Goal: Information Seeking & Learning: Learn about a topic

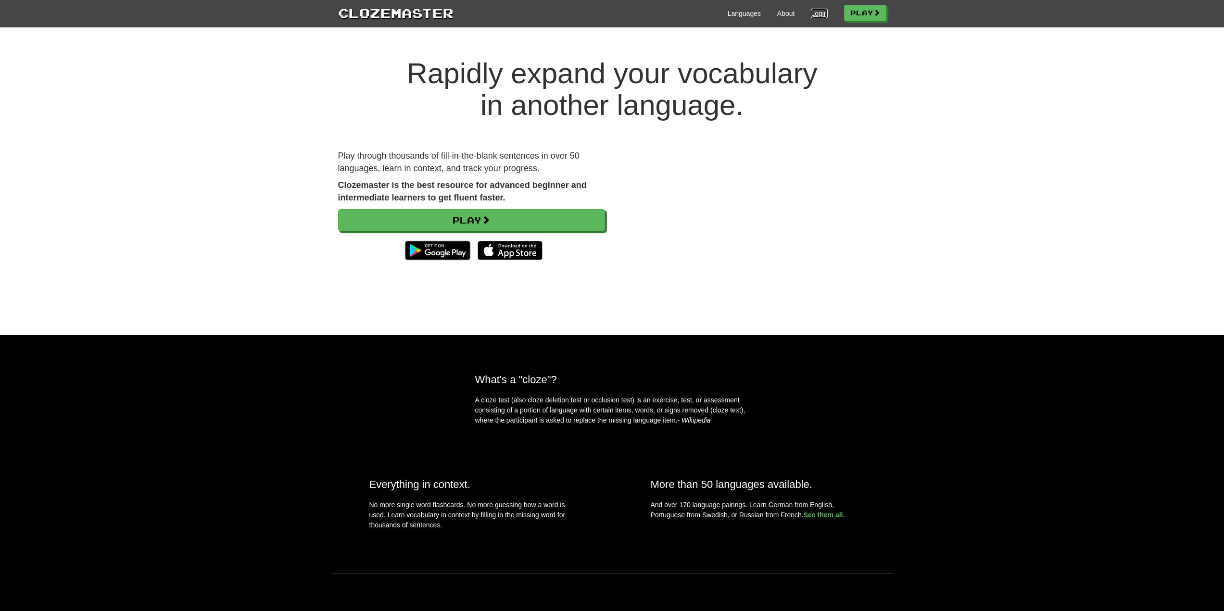
click at [815, 15] on link "Login" at bounding box center [819, 14] width 16 height 10
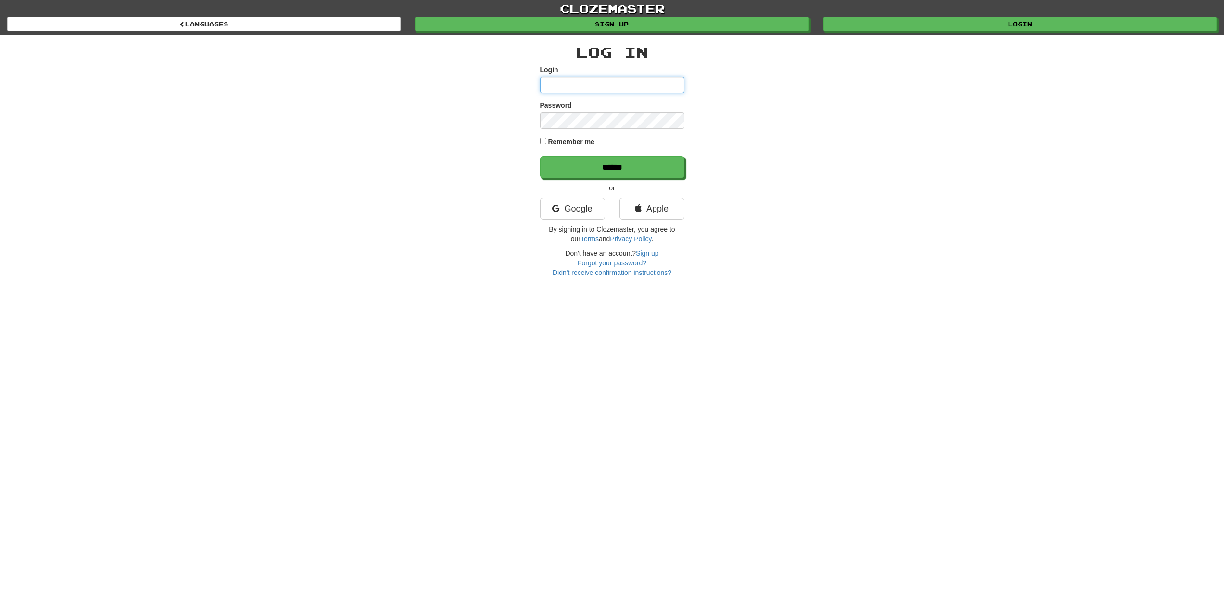
type input "**********"
click at [643, 165] on input "******" at bounding box center [612, 168] width 144 height 22
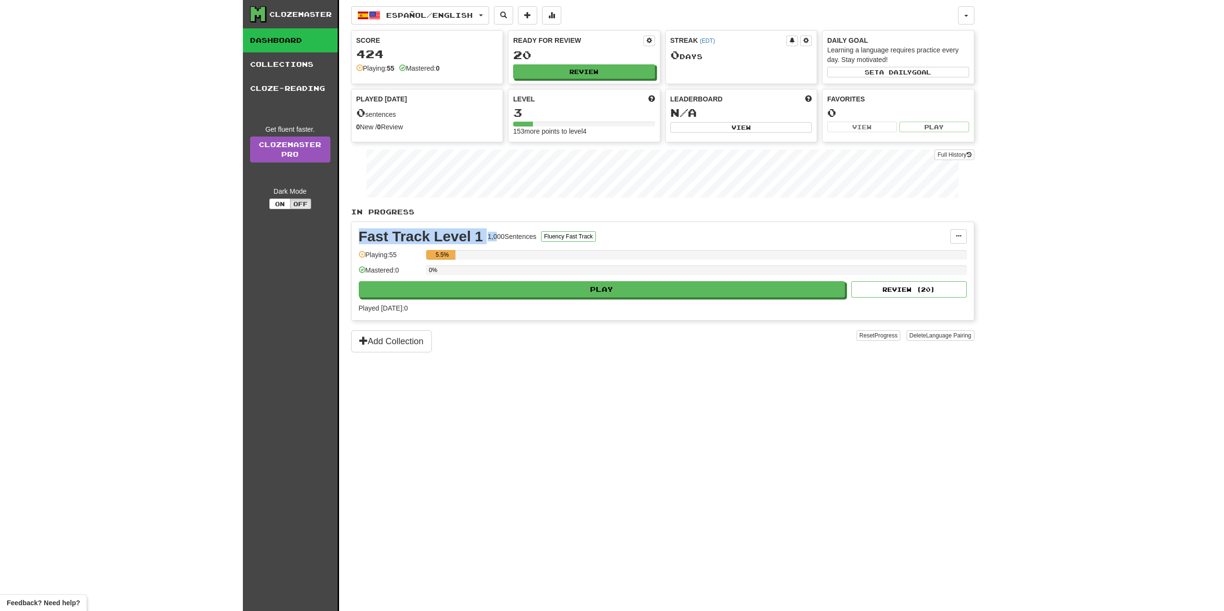
drag, startPoint x: 363, startPoint y: 229, endPoint x: 496, endPoint y: 234, distance: 132.8
click at [496, 234] on div "Fast Track Level 1 1,000 Sentences Fluency Fast Track" at bounding box center [654, 236] width 591 height 14
click at [509, 232] on div "1,000 Sentences" at bounding box center [512, 237] width 49 height 10
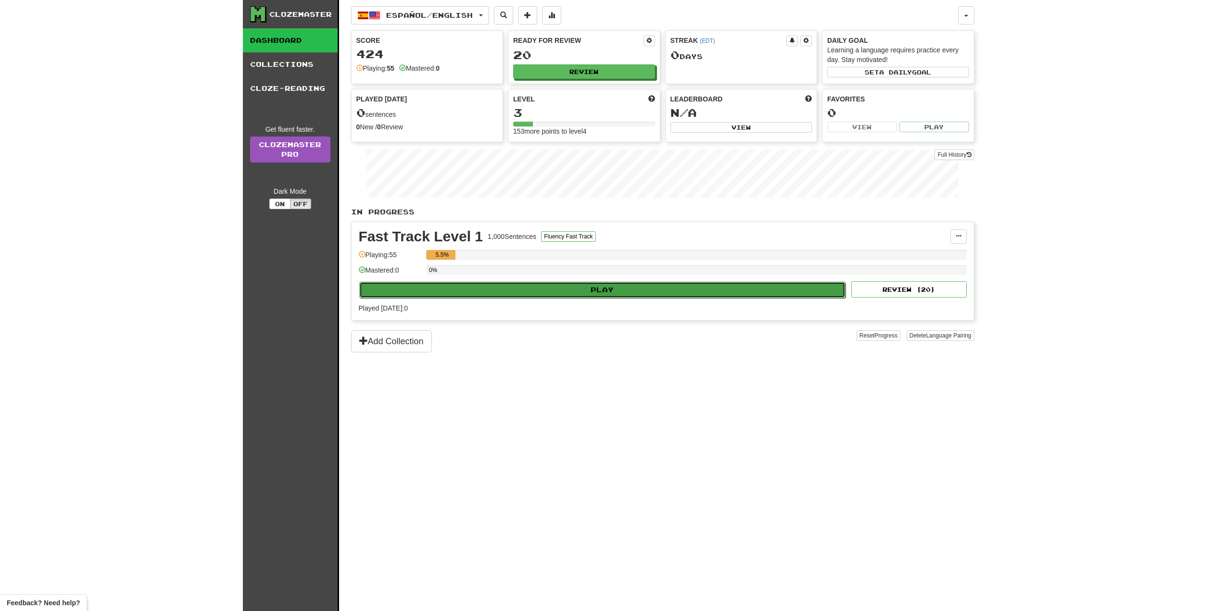
click at [595, 290] on button "Play" at bounding box center [602, 290] width 487 height 16
select select "**"
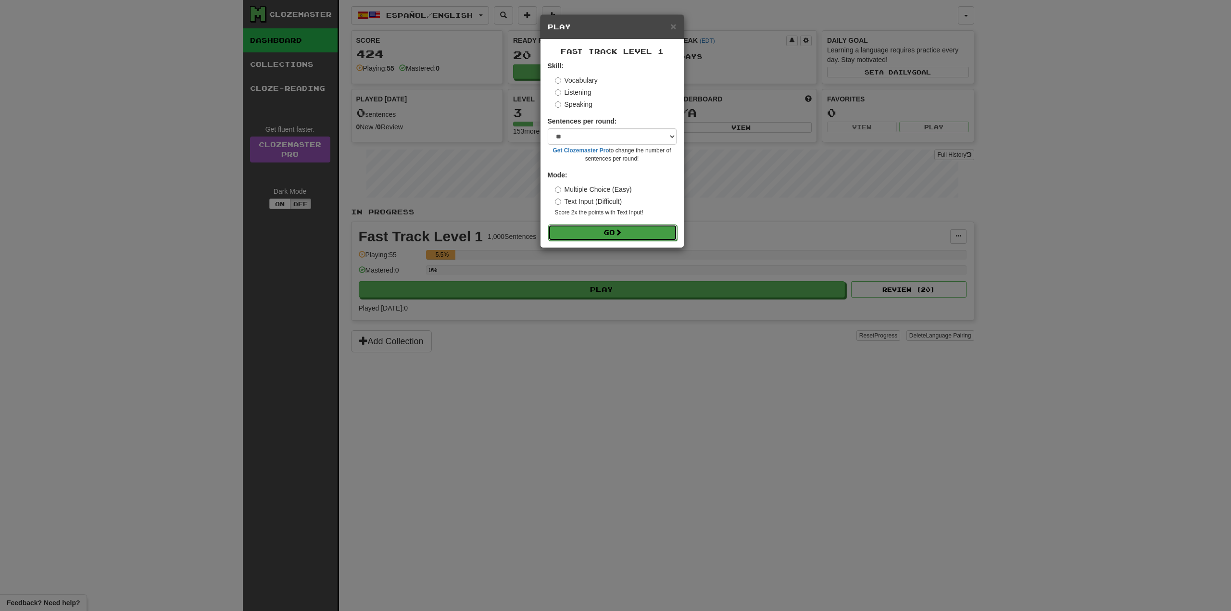
click at [625, 229] on button "Go" at bounding box center [612, 233] width 129 height 16
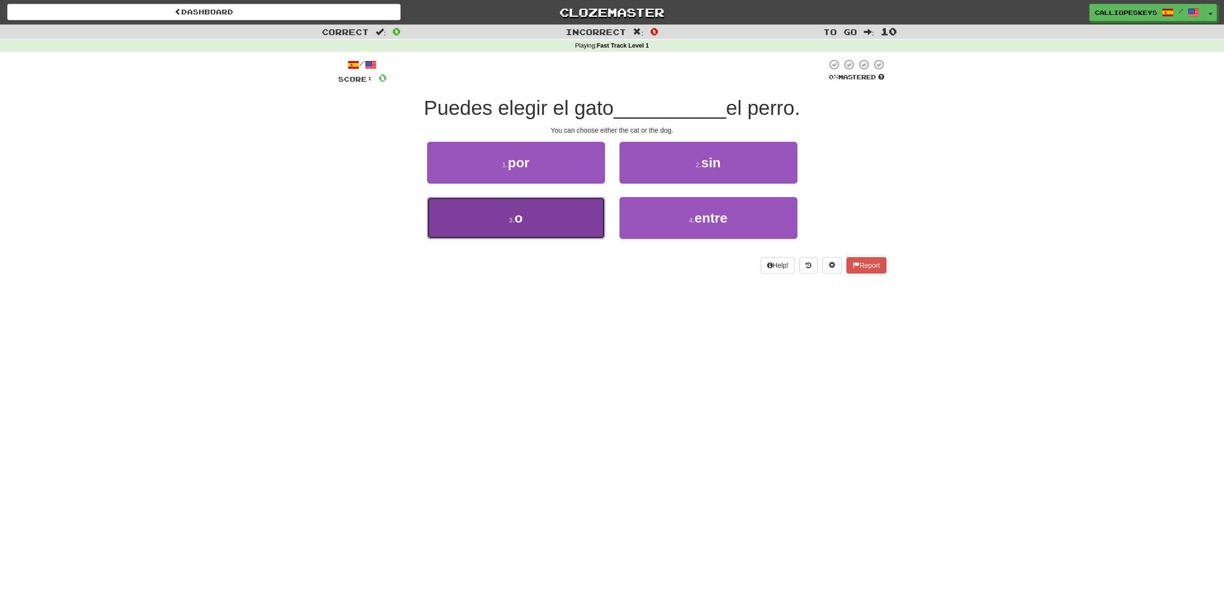
click at [559, 214] on button "3 . o" at bounding box center [516, 218] width 178 height 42
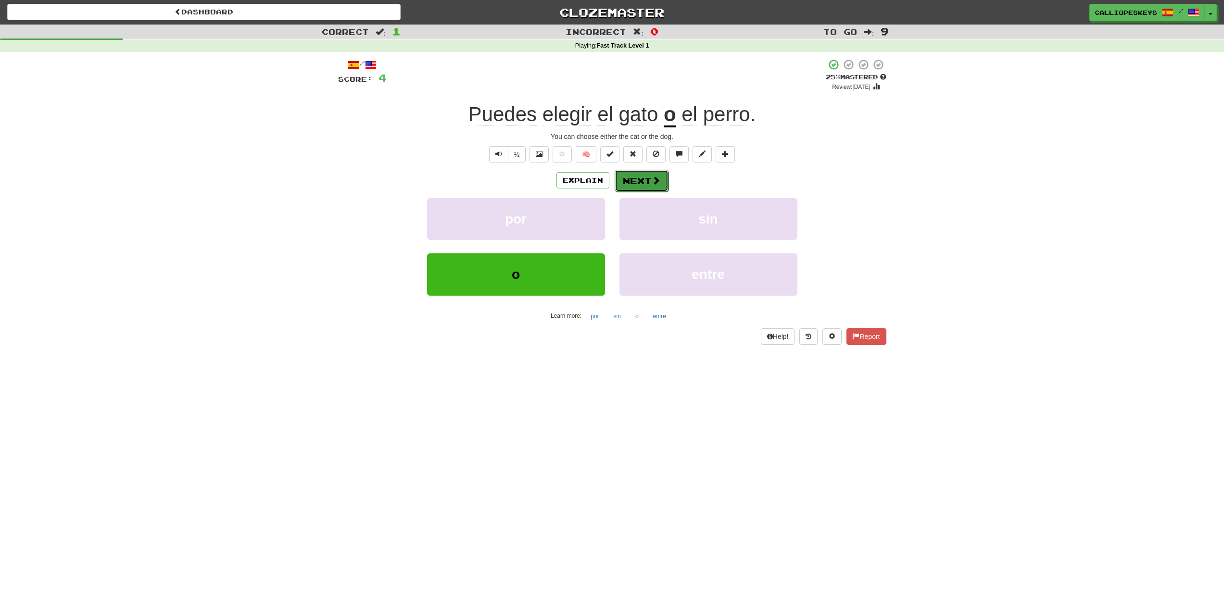
click at [652, 183] on span at bounding box center [655, 180] width 9 height 9
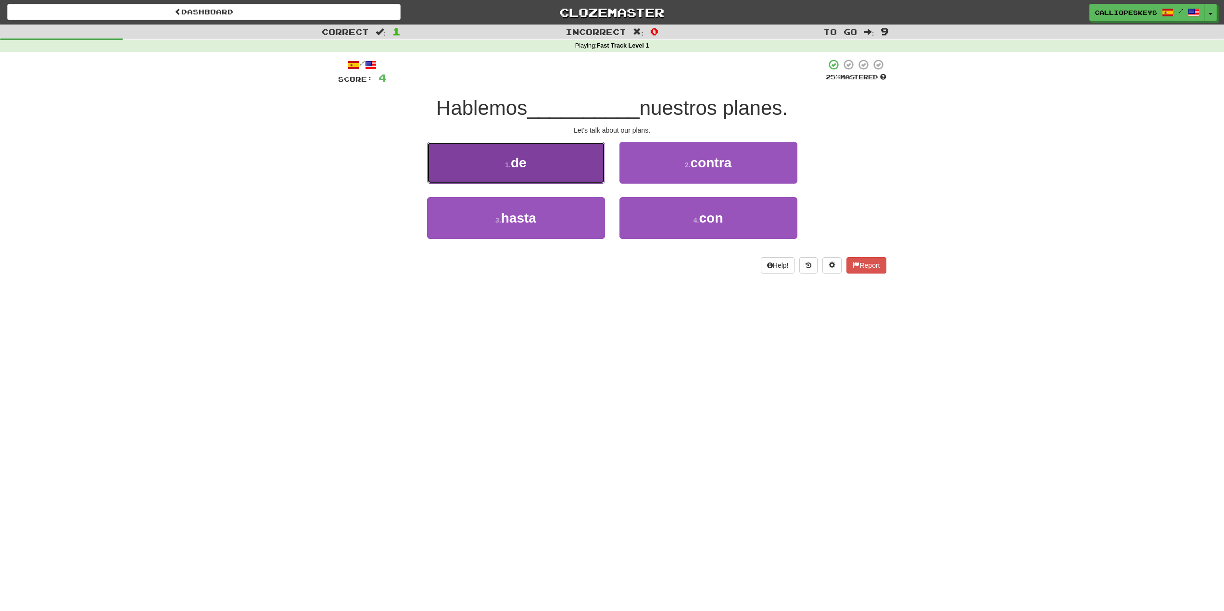
click at [566, 163] on button "1 . de" at bounding box center [516, 163] width 178 height 42
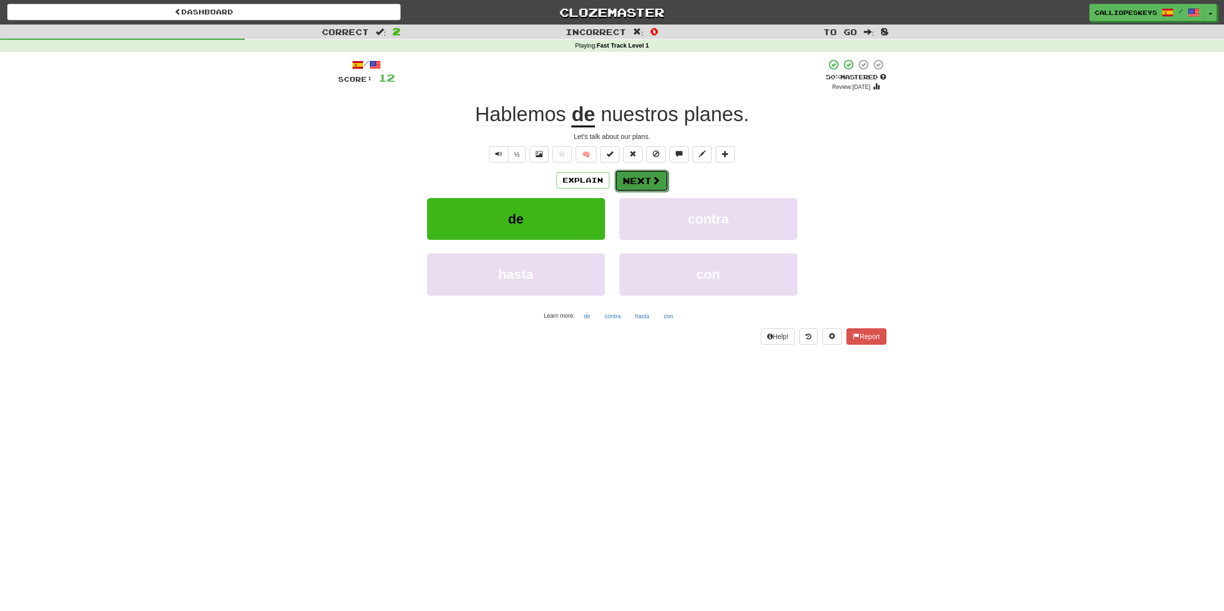
click at [648, 174] on button "Next" at bounding box center [641, 181] width 54 height 22
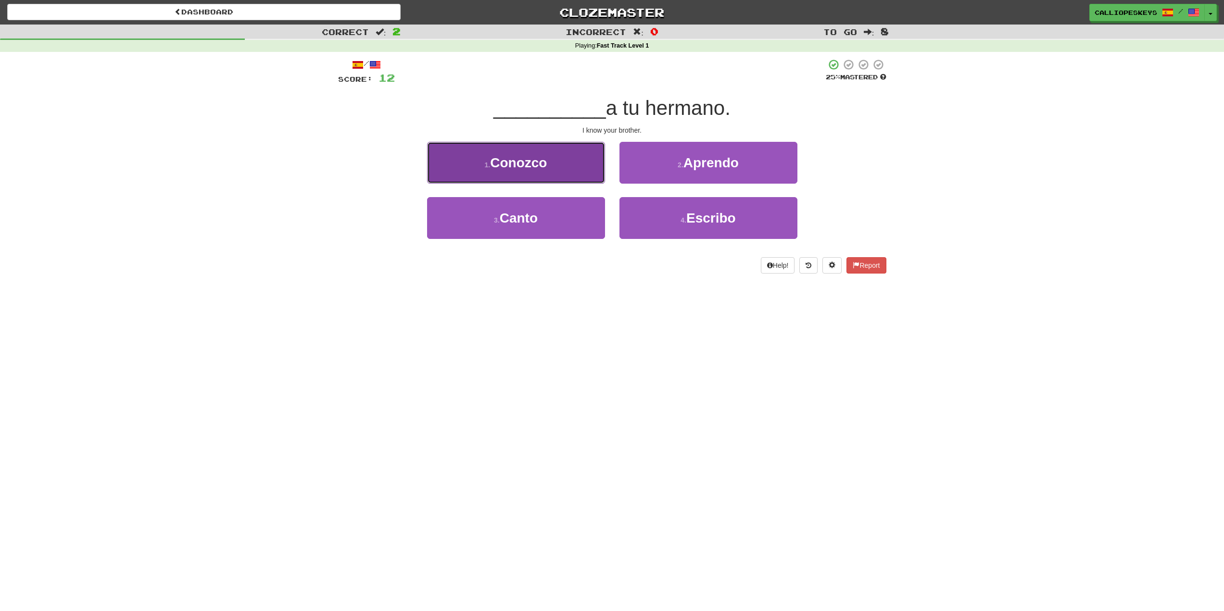
click at [505, 168] on span "Conozco" at bounding box center [518, 162] width 57 height 15
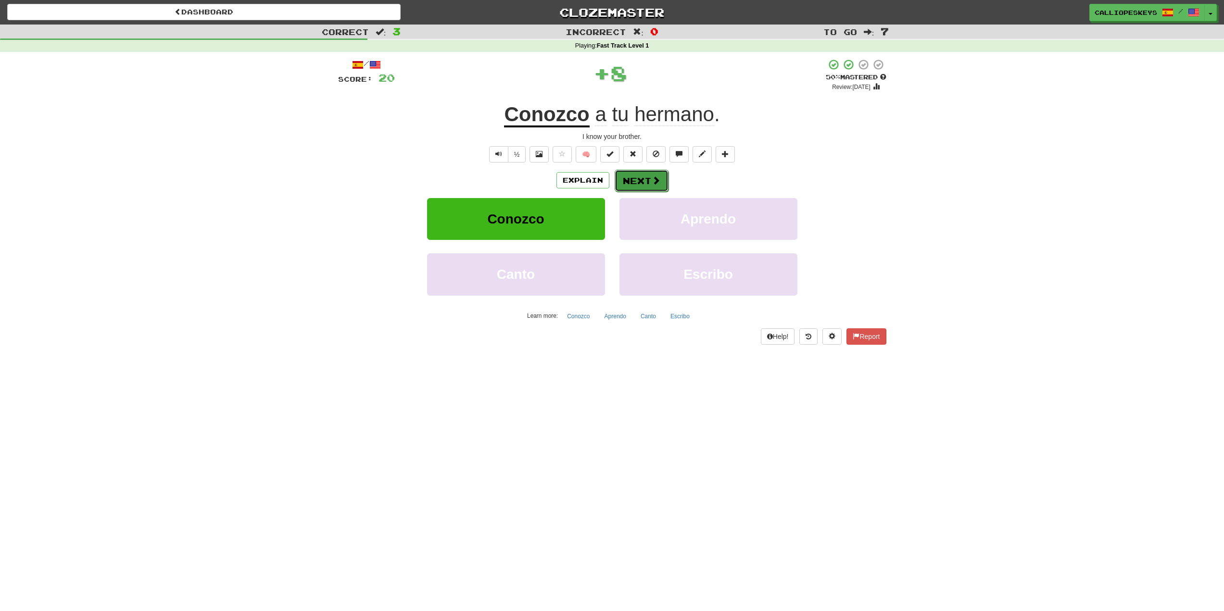
click at [654, 184] on span at bounding box center [655, 180] width 9 height 9
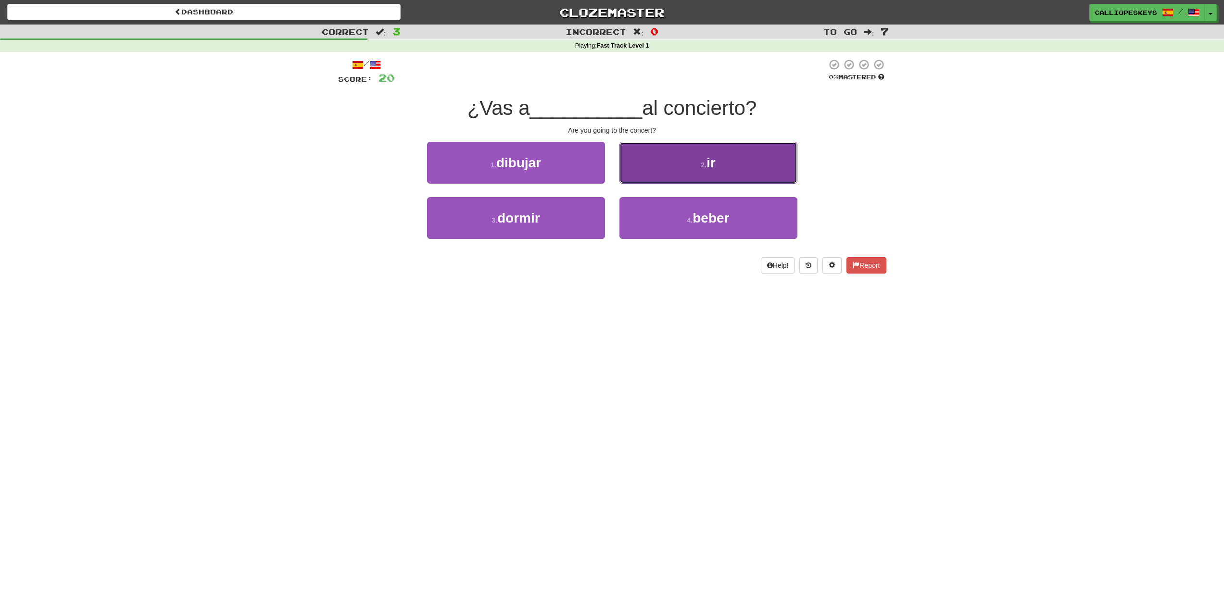
click at [725, 156] on button "2 . ir" at bounding box center [708, 163] width 178 height 42
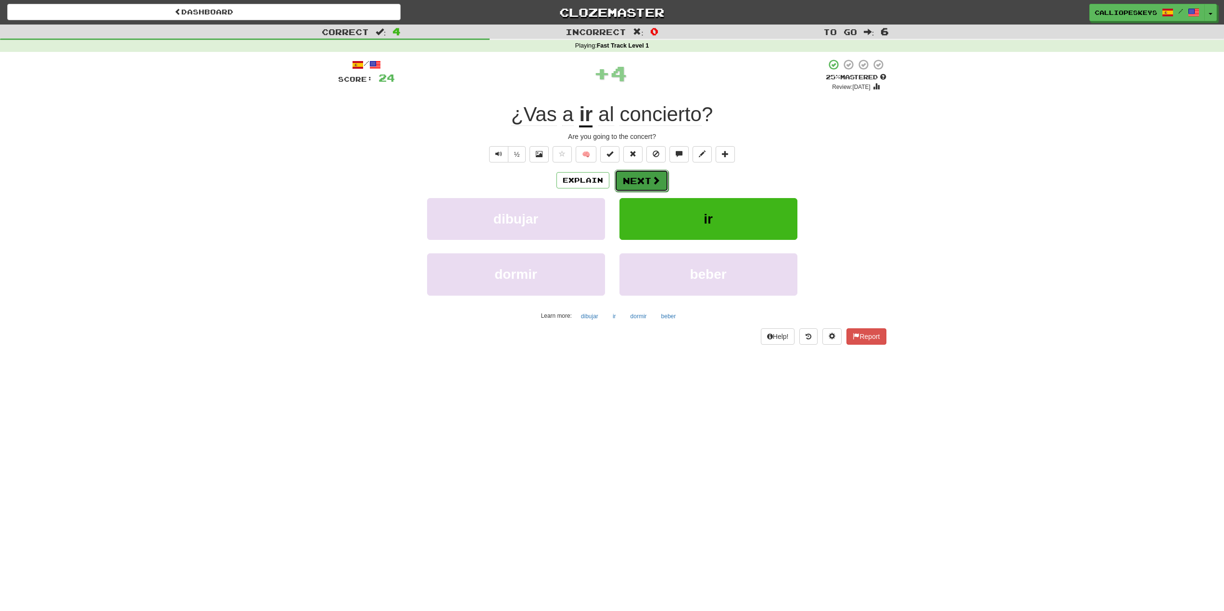
click at [651, 178] on span at bounding box center [655, 180] width 9 height 9
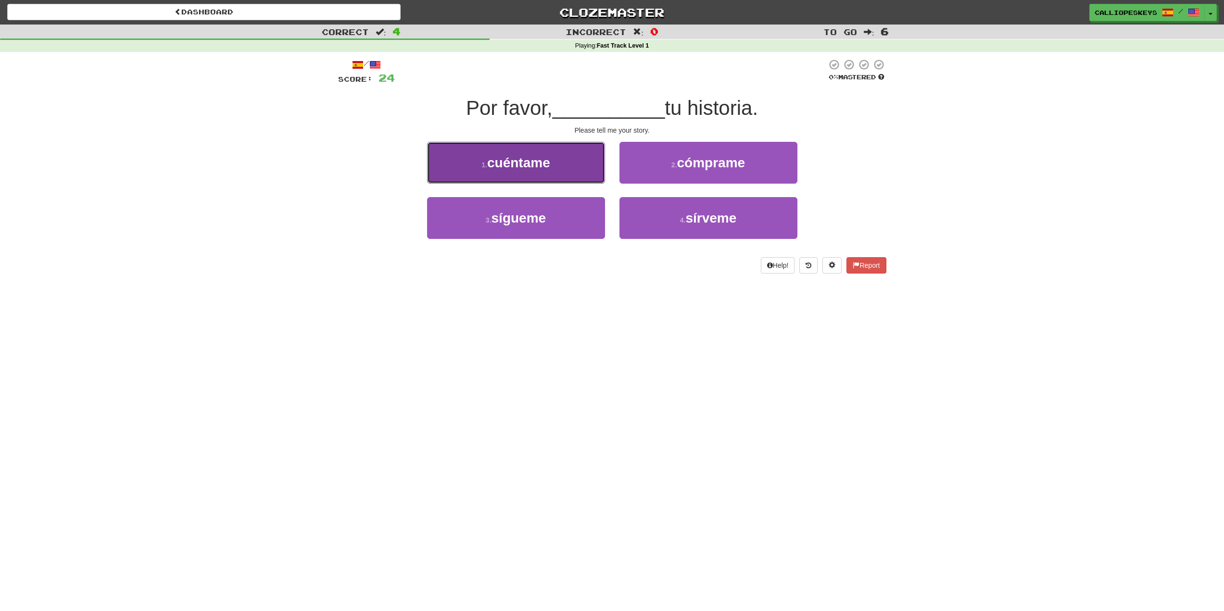
click at [550, 169] on span "cuéntame" at bounding box center [518, 162] width 63 height 15
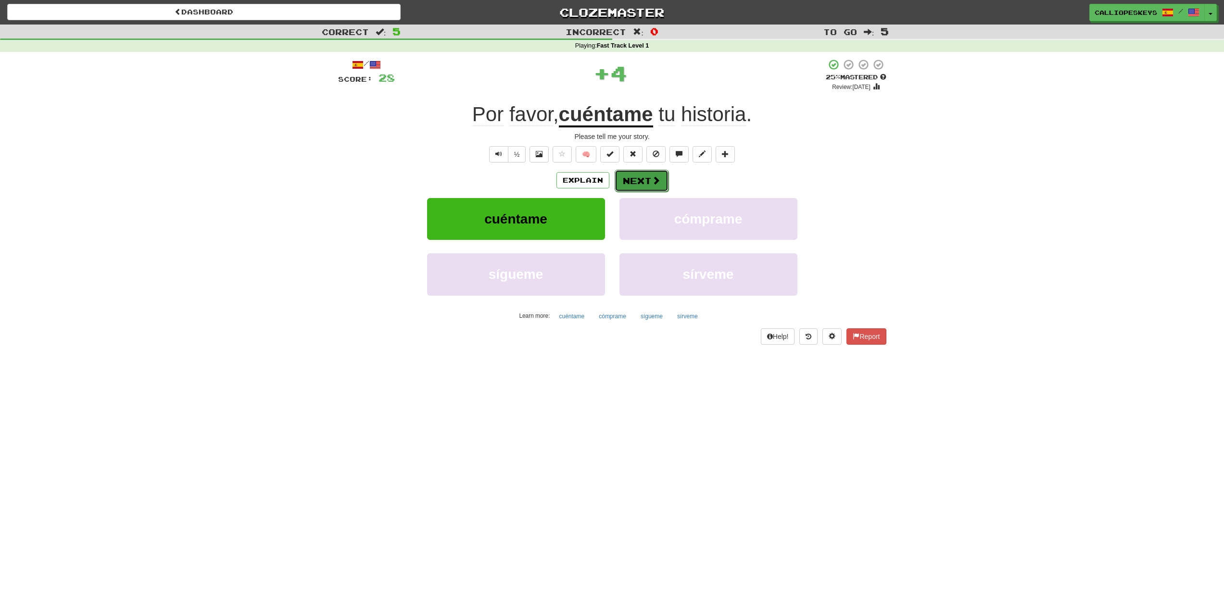
click at [655, 183] on span at bounding box center [655, 180] width 9 height 9
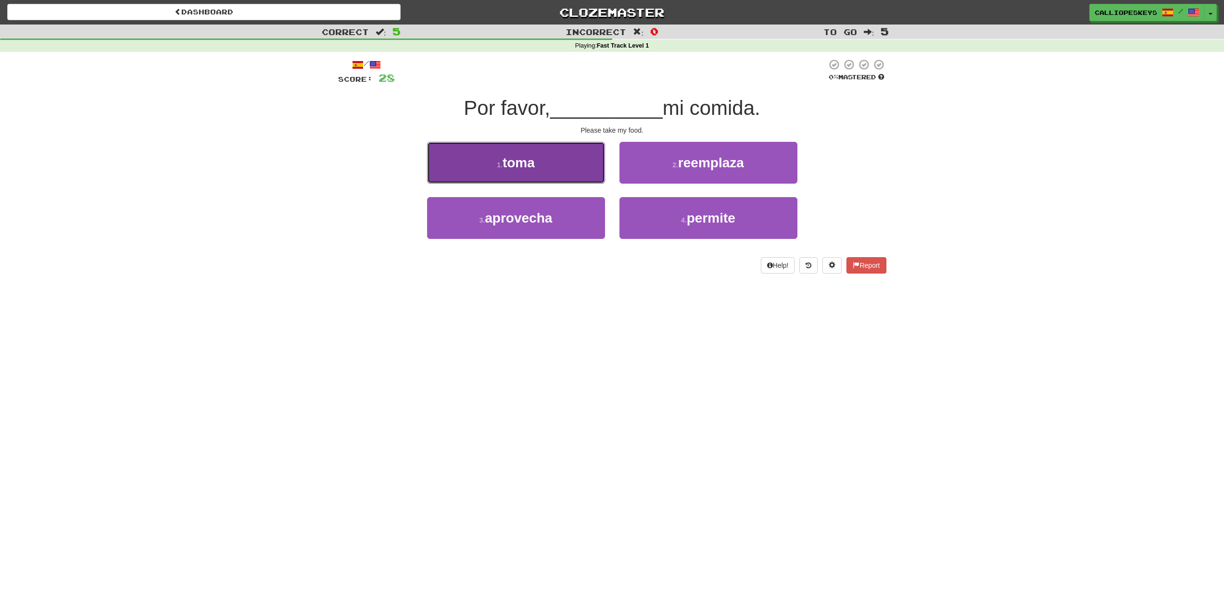
click at [551, 169] on button "1 . toma" at bounding box center [516, 163] width 178 height 42
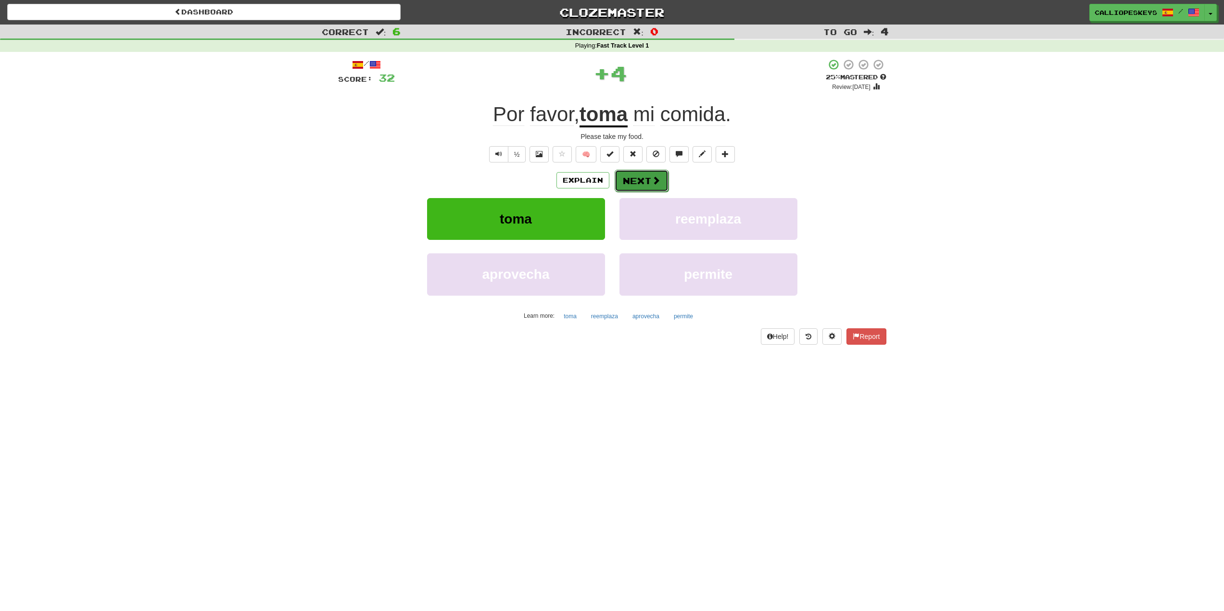
click at [651, 177] on span at bounding box center [655, 180] width 9 height 9
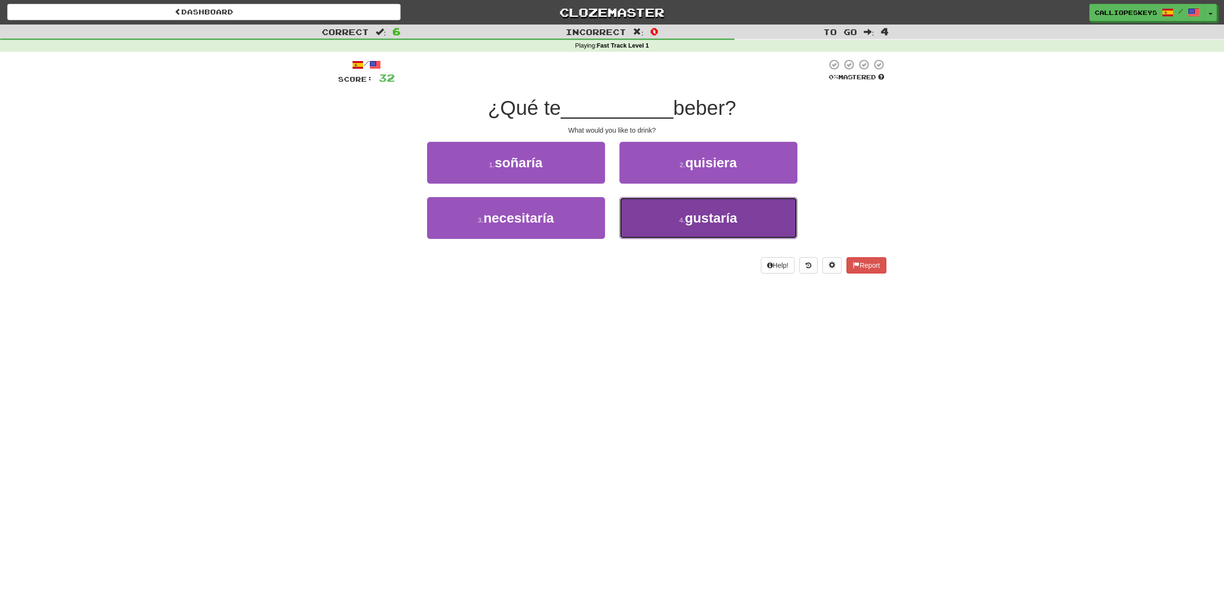
click at [656, 209] on button "4 . gustaría" at bounding box center [708, 218] width 178 height 42
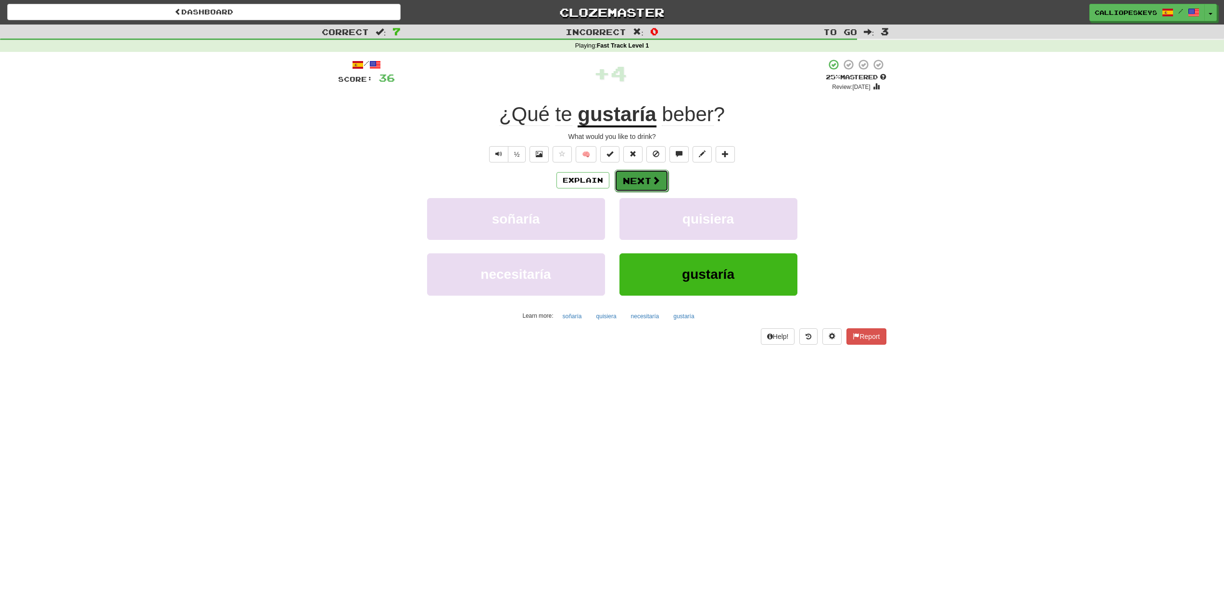
click at [629, 183] on button "Next" at bounding box center [641, 181] width 54 height 22
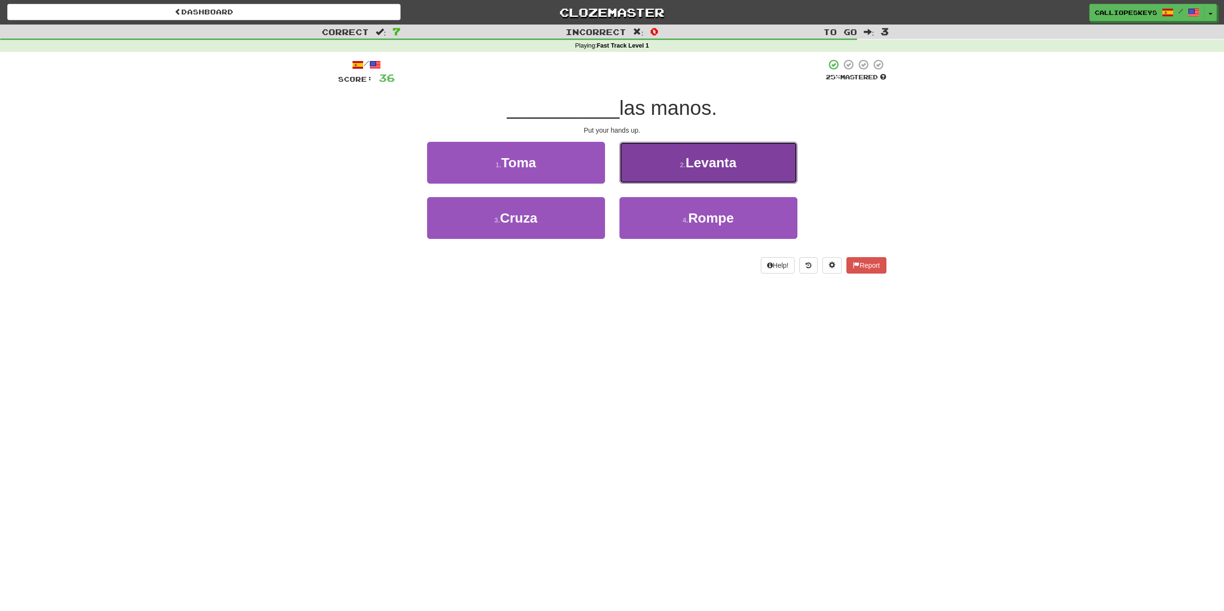
click at [741, 176] on button "2 . Levanta" at bounding box center [708, 163] width 178 height 42
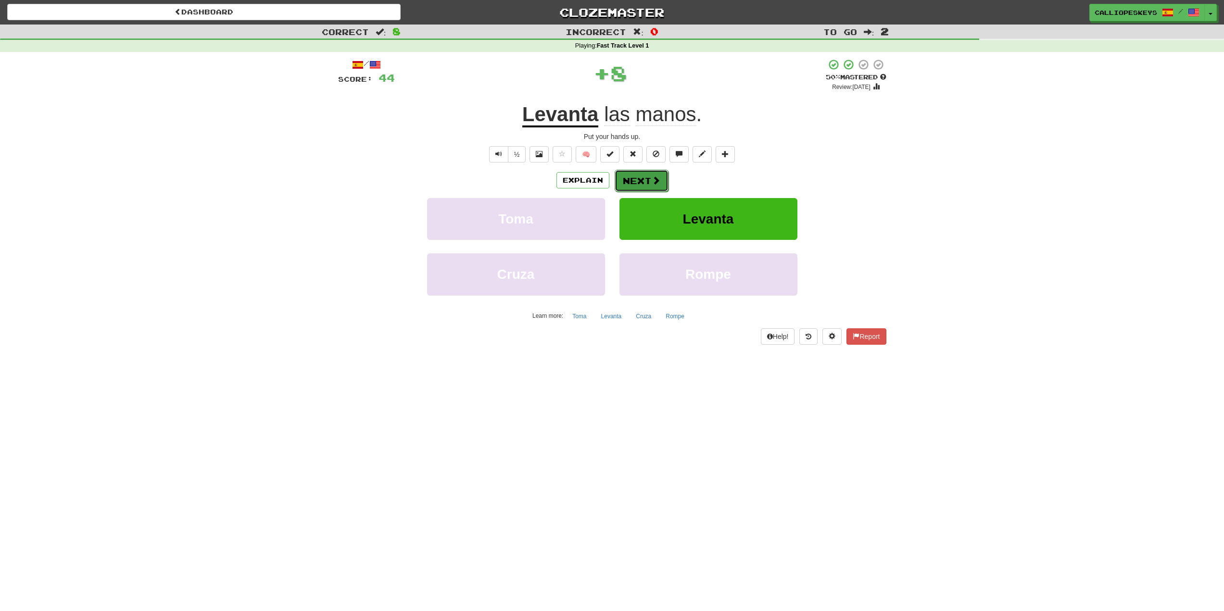
click at [651, 186] on button "Next" at bounding box center [641, 181] width 54 height 22
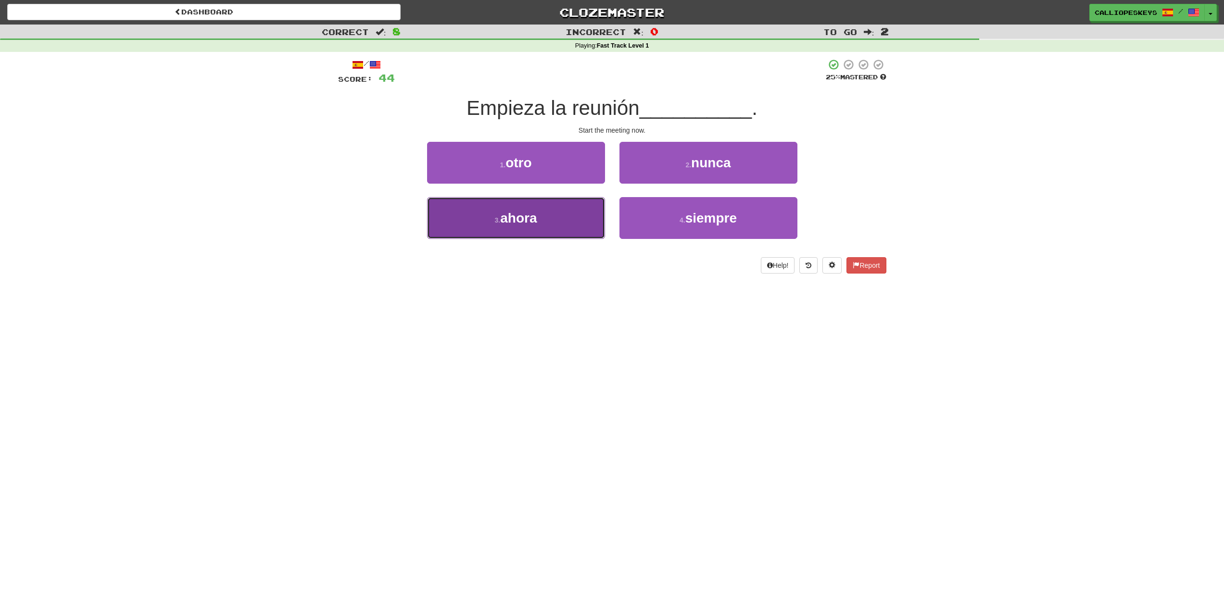
click at [582, 205] on button "3 . ahora" at bounding box center [516, 218] width 178 height 42
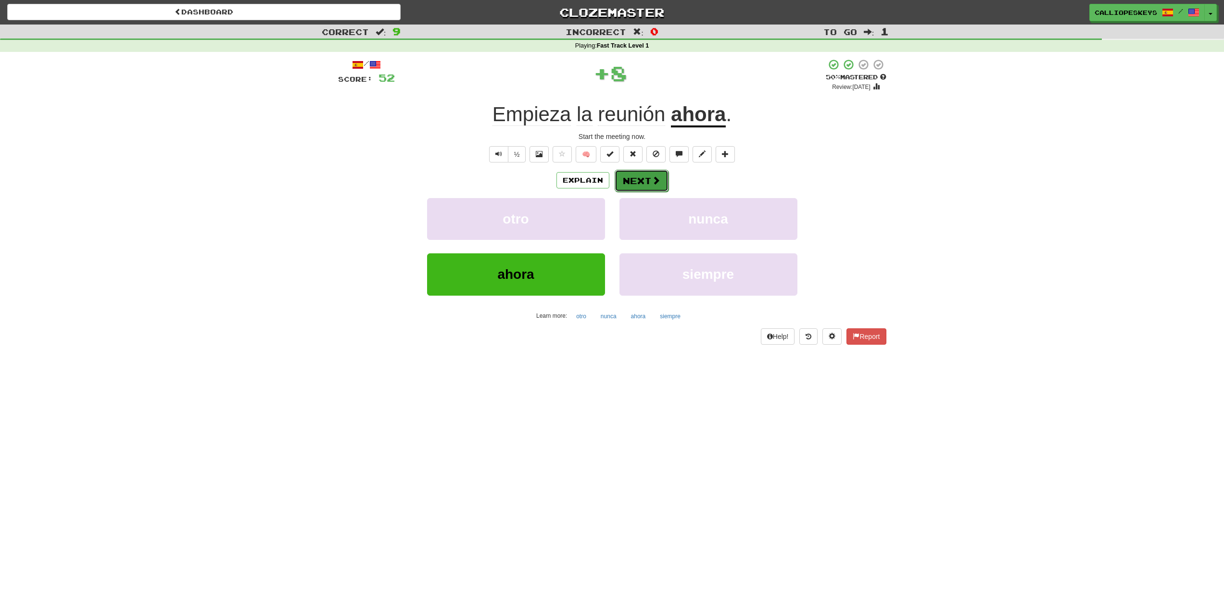
click at [651, 183] on span at bounding box center [655, 180] width 9 height 9
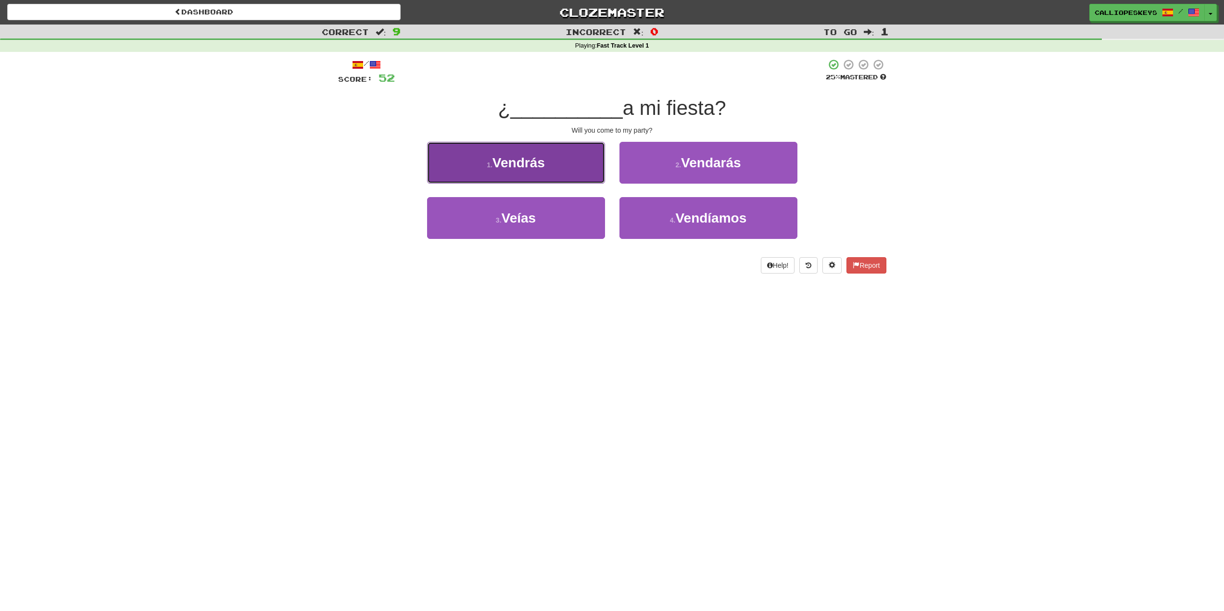
click at [556, 166] on button "1 . Vendrás" at bounding box center [516, 163] width 178 height 42
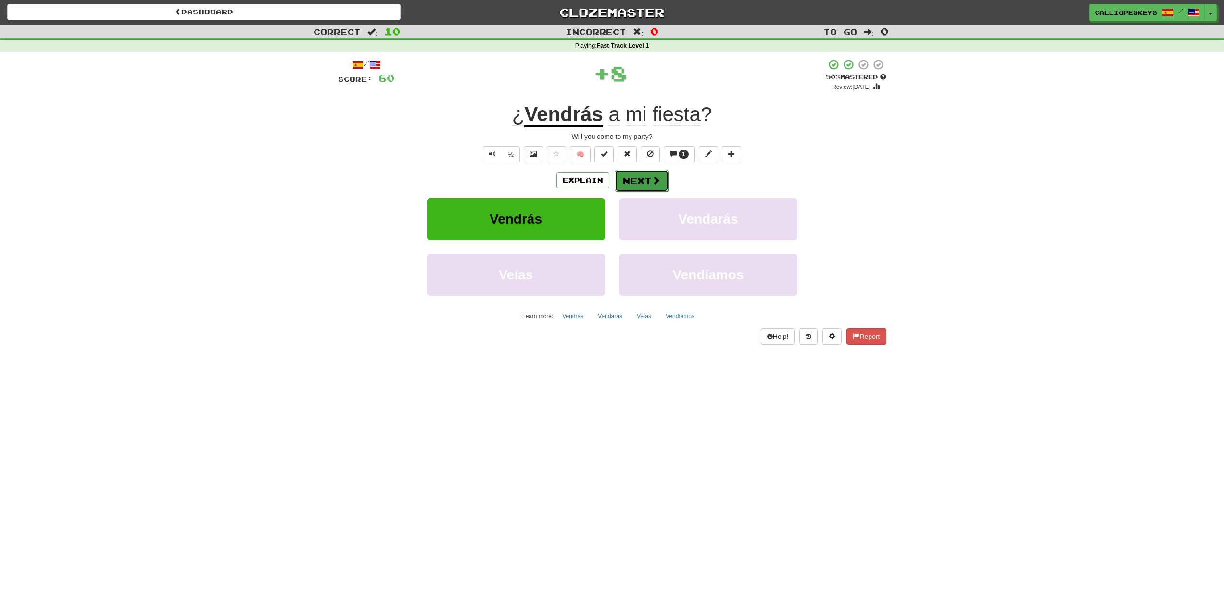
click at [633, 185] on button "Next" at bounding box center [641, 181] width 54 height 22
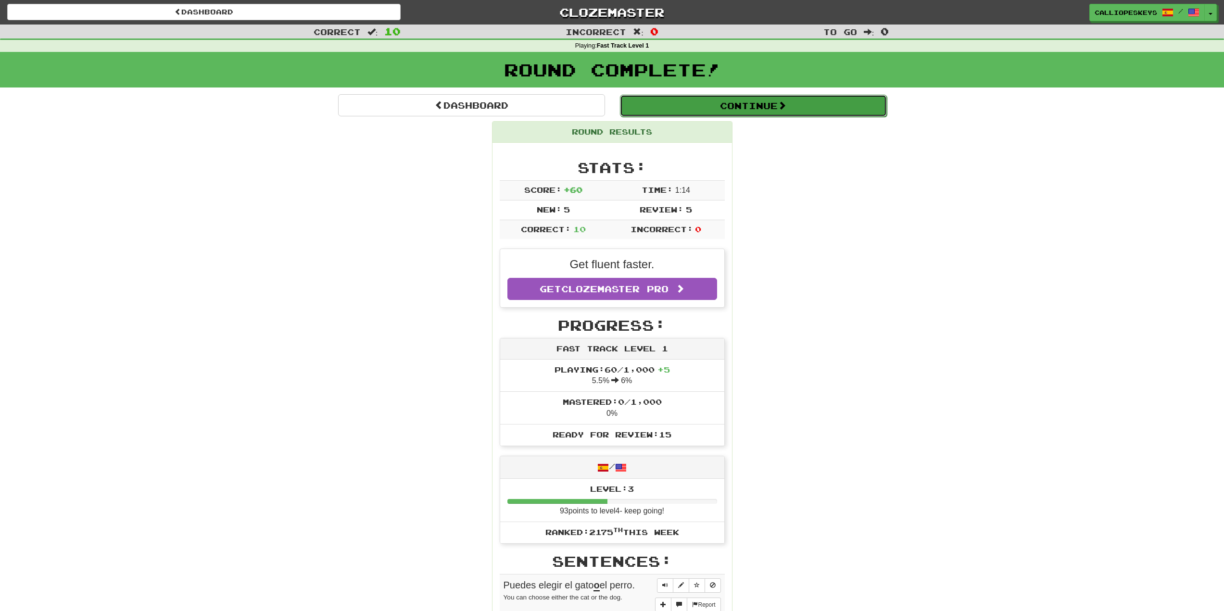
click at [731, 99] on button "Continue" at bounding box center [753, 106] width 267 height 22
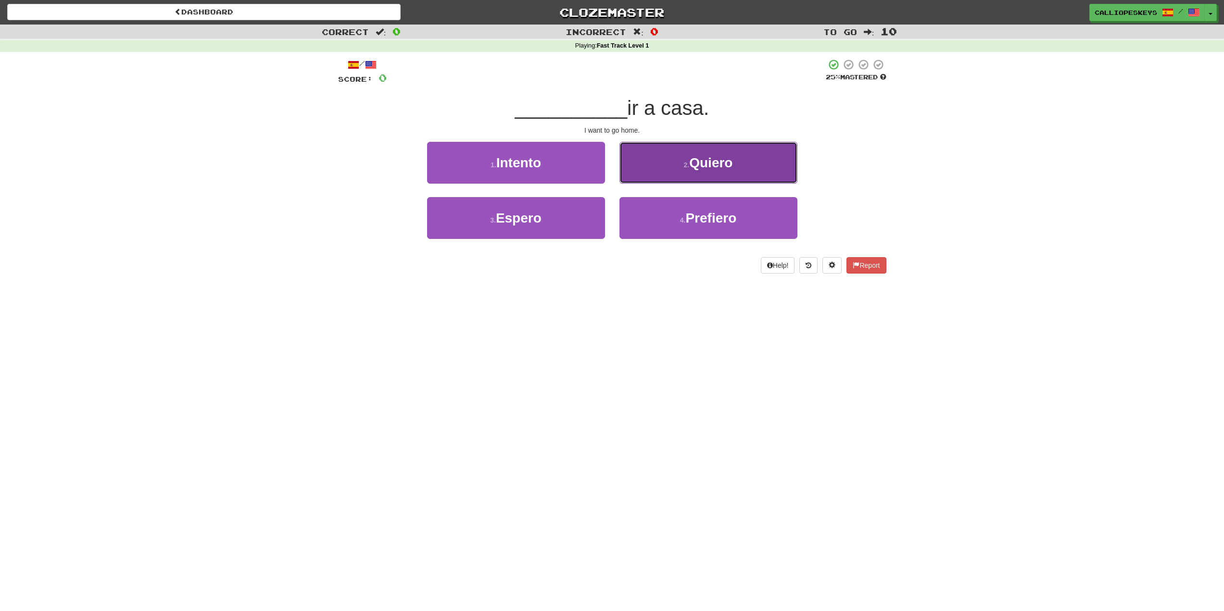
click at [656, 172] on button "2 . Quiero" at bounding box center [708, 163] width 178 height 42
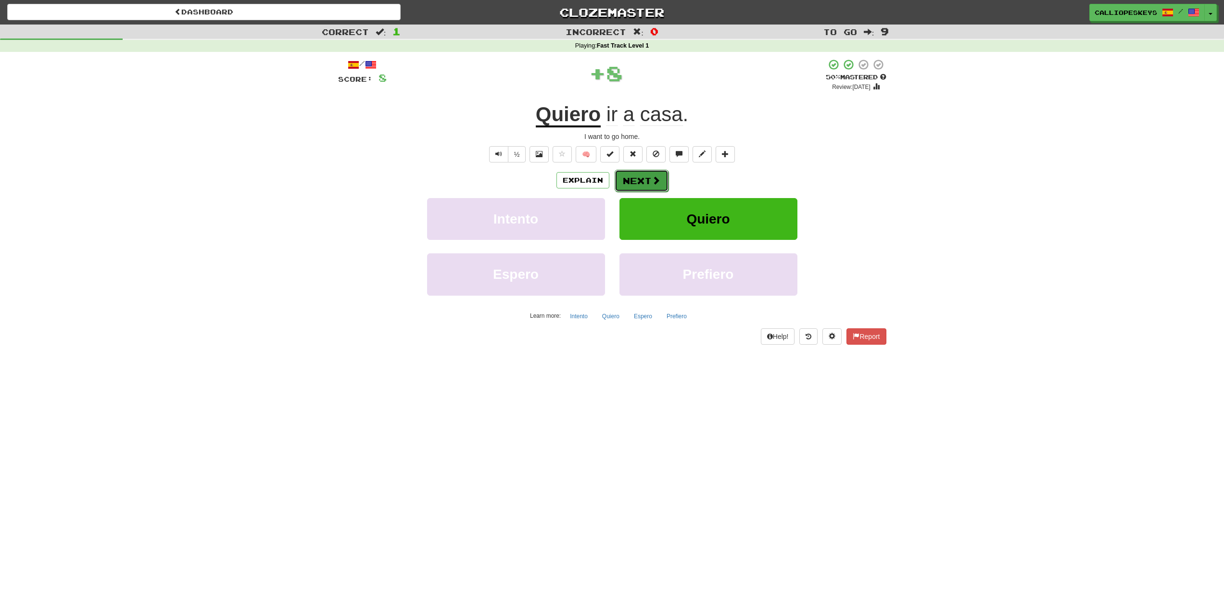
click at [639, 183] on button "Next" at bounding box center [641, 181] width 54 height 22
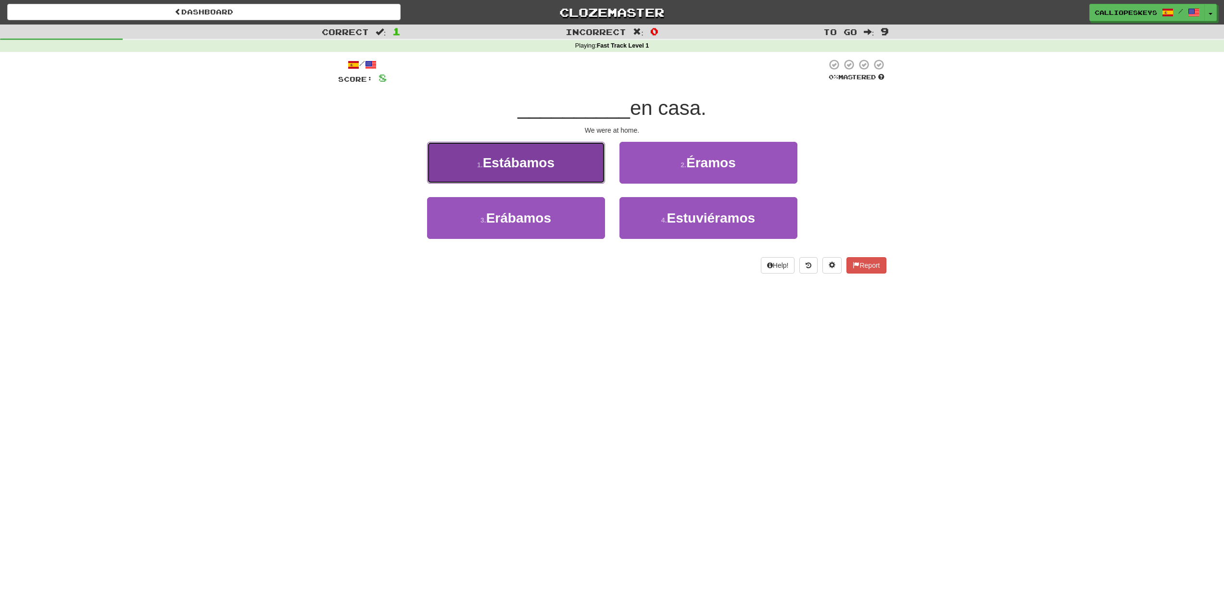
click at [558, 154] on button "1 . Estábamos" at bounding box center [516, 163] width 178 height 42
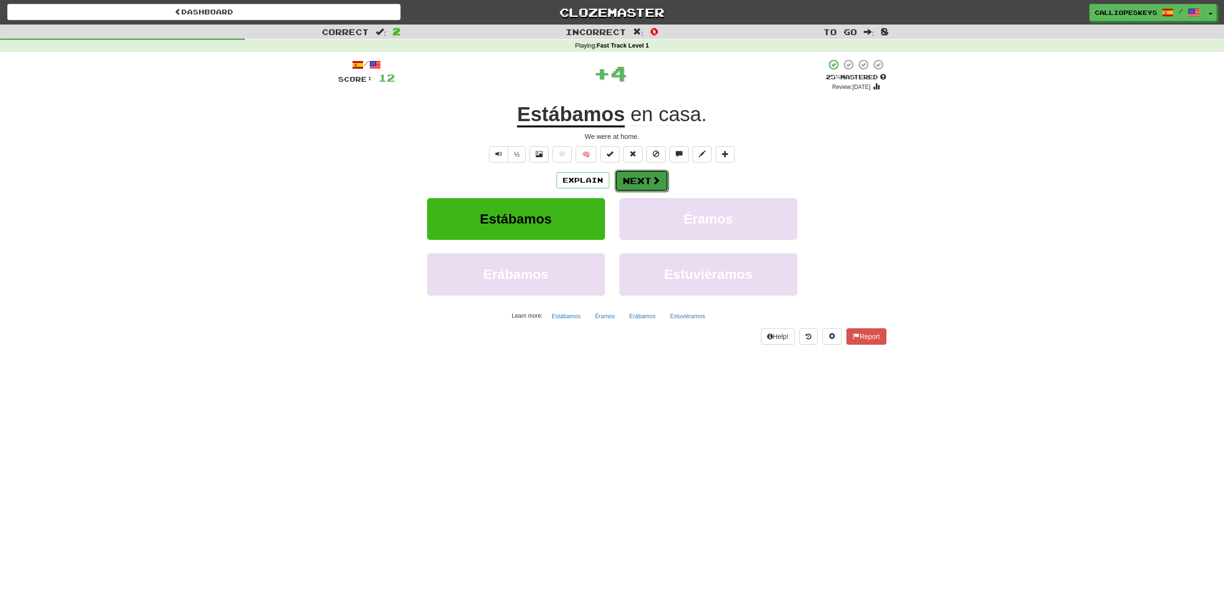
click at [645, 177] on button "Next" at bounding box center [641, 181] width 54 height 22
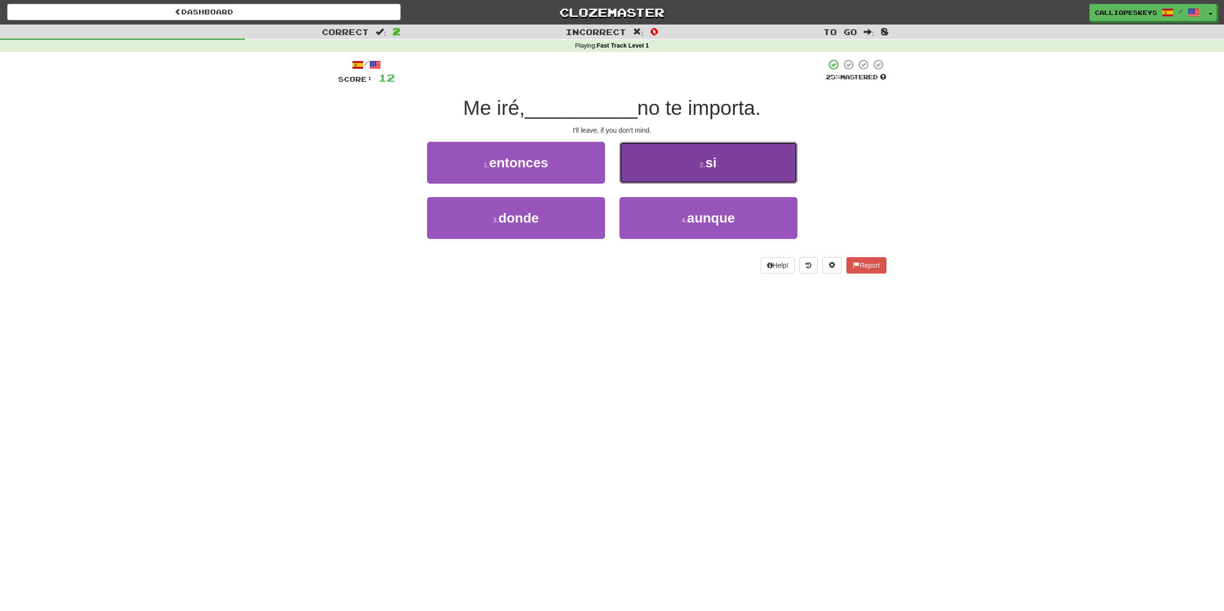
click at [717, 162] on button "2 . si" at bounding box center [708, 163] width 178 height 42
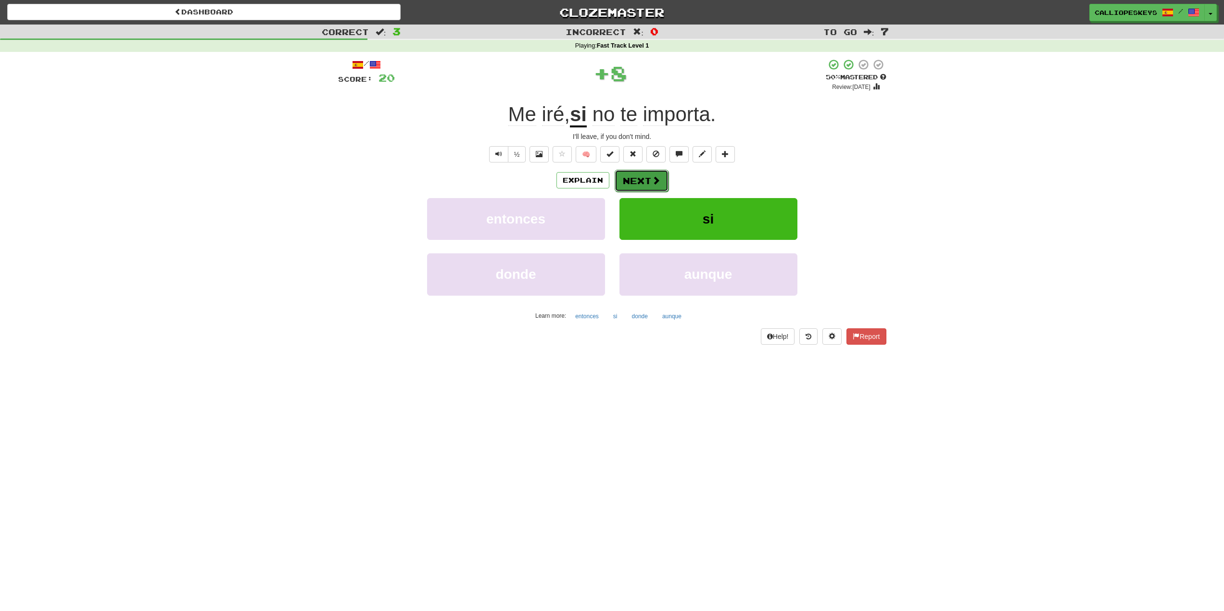
click at [645, 184] on button "Next" at bounding box center [641, 181] width 54 height 22
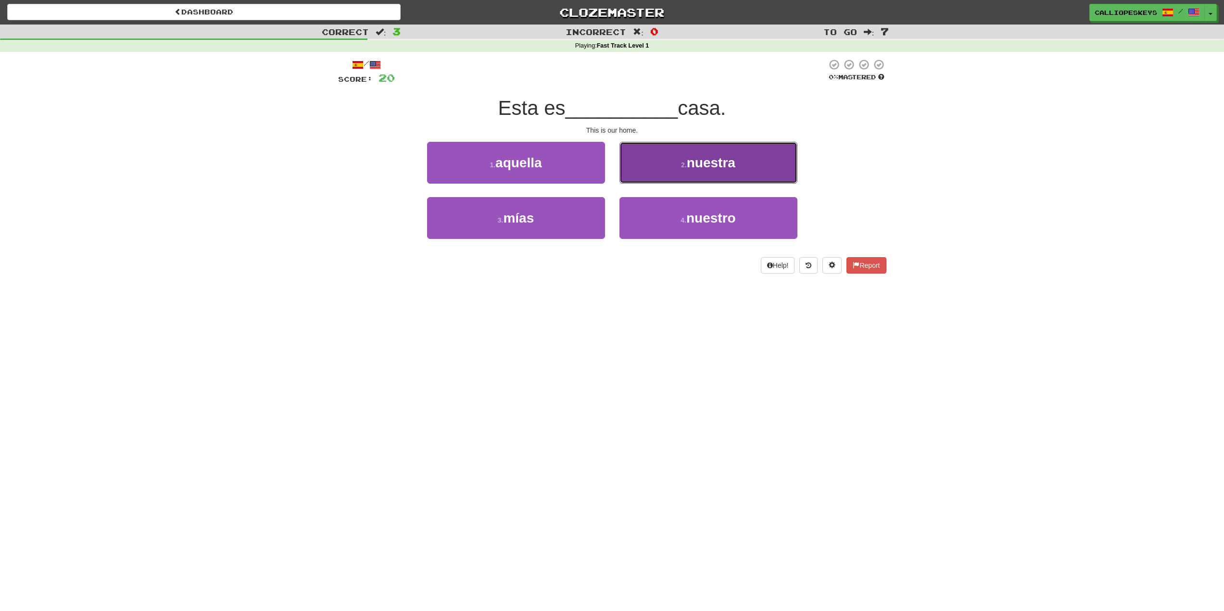
click at [675, 164] on button "2 . nuestra" at bounding box center [708, 163] width 178 height 42
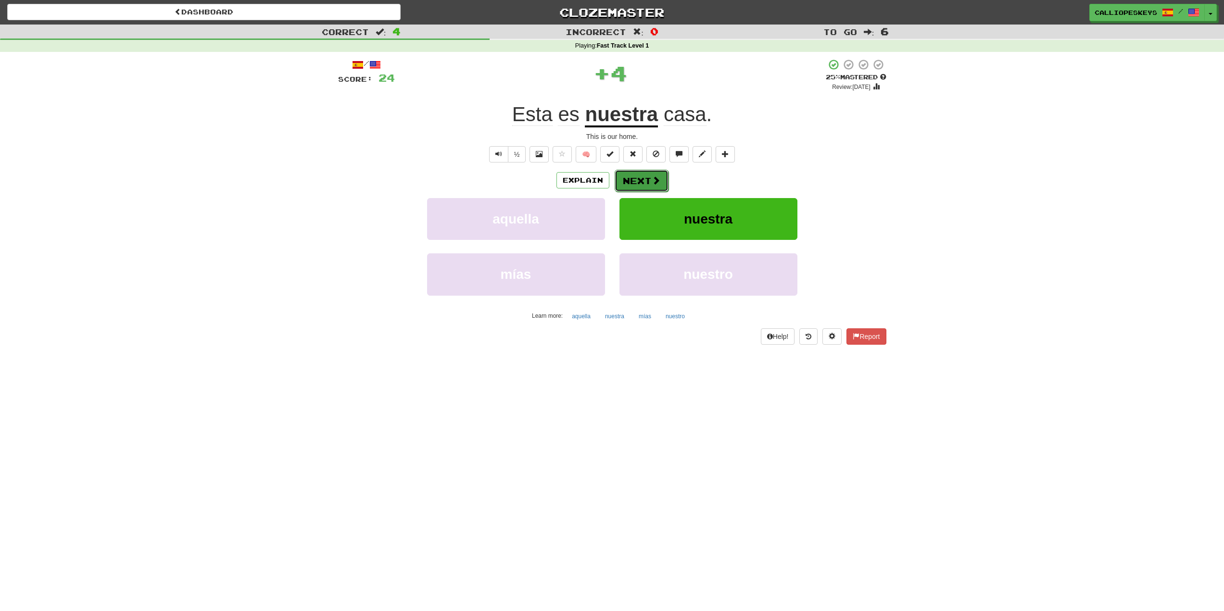
click at [638, 181] on button "Next" at bounding box center [641, 181] width 54 height 22
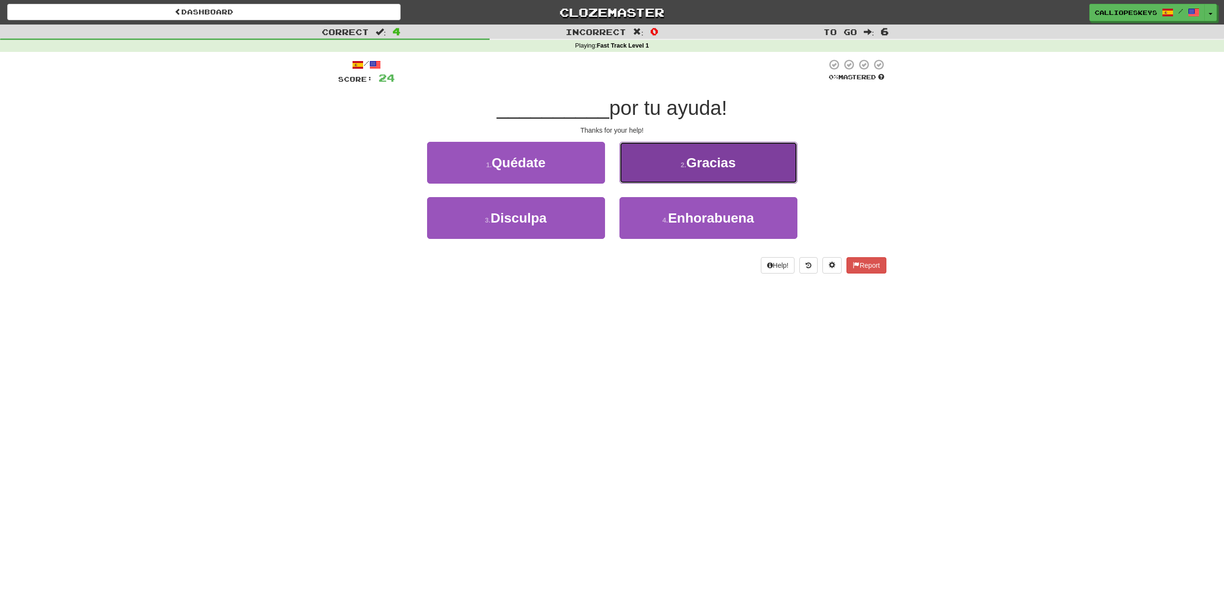
click at [718, 176] on button "2 . Gracias" at bounding box center [708, 163] width 178 height 42
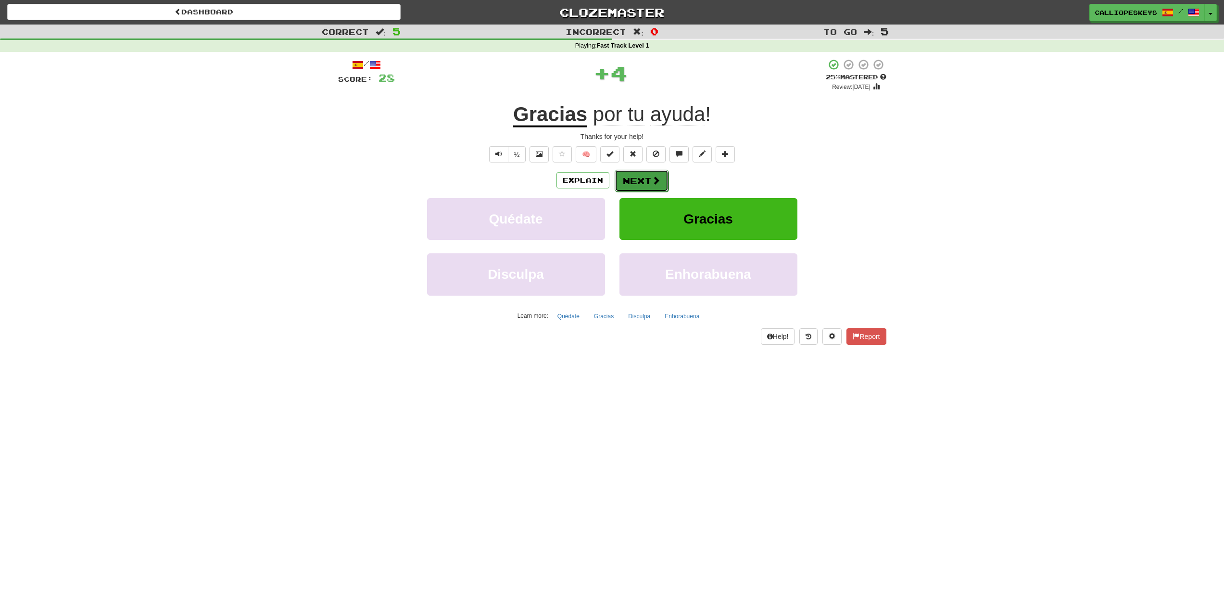
click at [647, 177] on button "Next" at bounding box center [641, 181] width 54 height 22
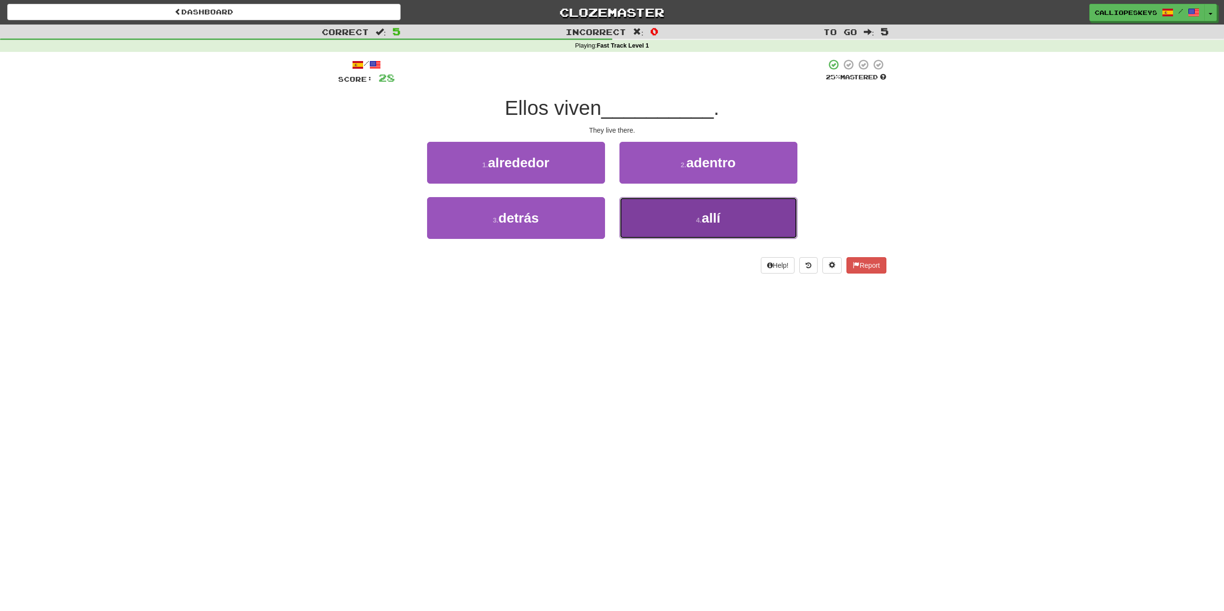
click at [676, 221] on button "4 . allí" at bounding box center [708, 218] width 178 height 42
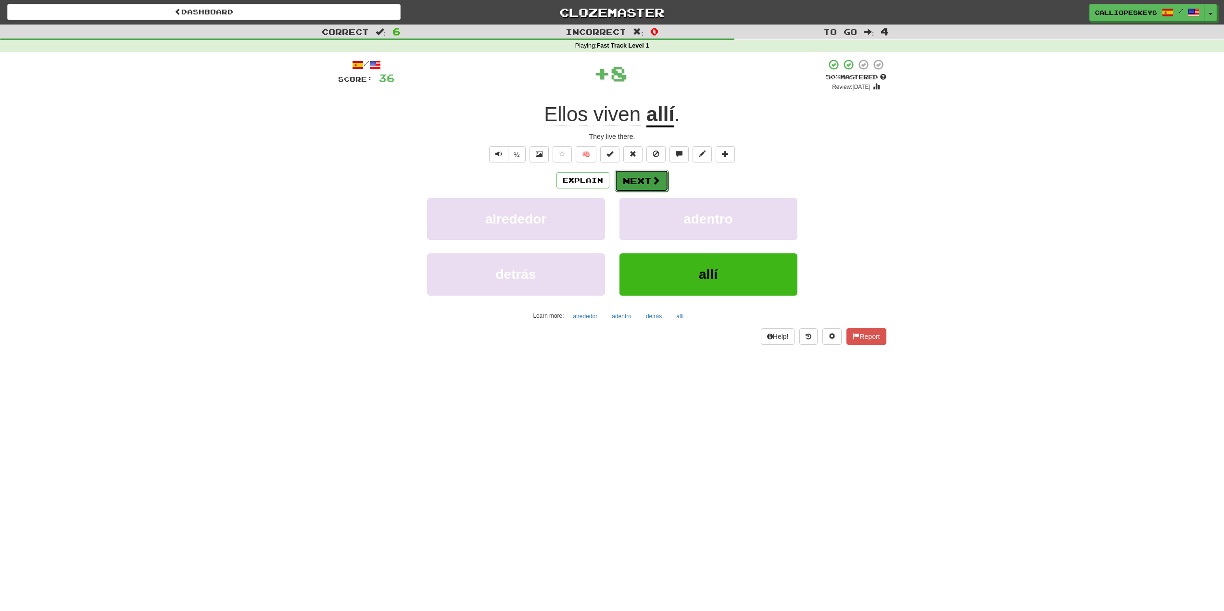
click at [624, 183] on button "Next" at bounding box center [641, 181] width 54 height 22
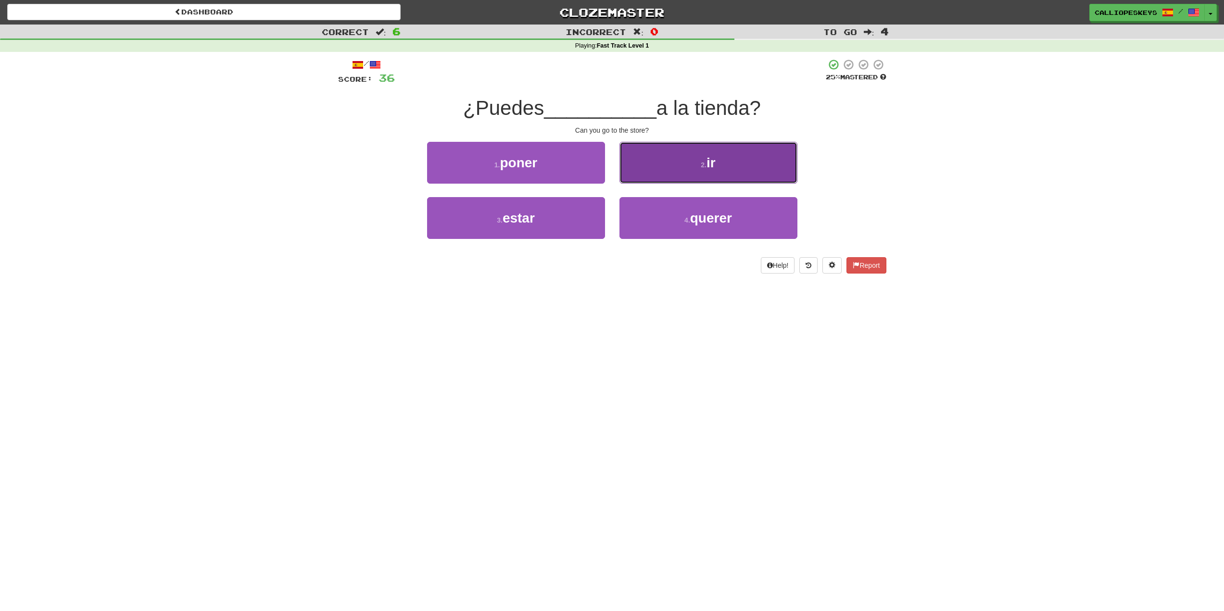
click at [740, 167] on button "2 . ir" at bounding box center [708, 163] width 178 height 42
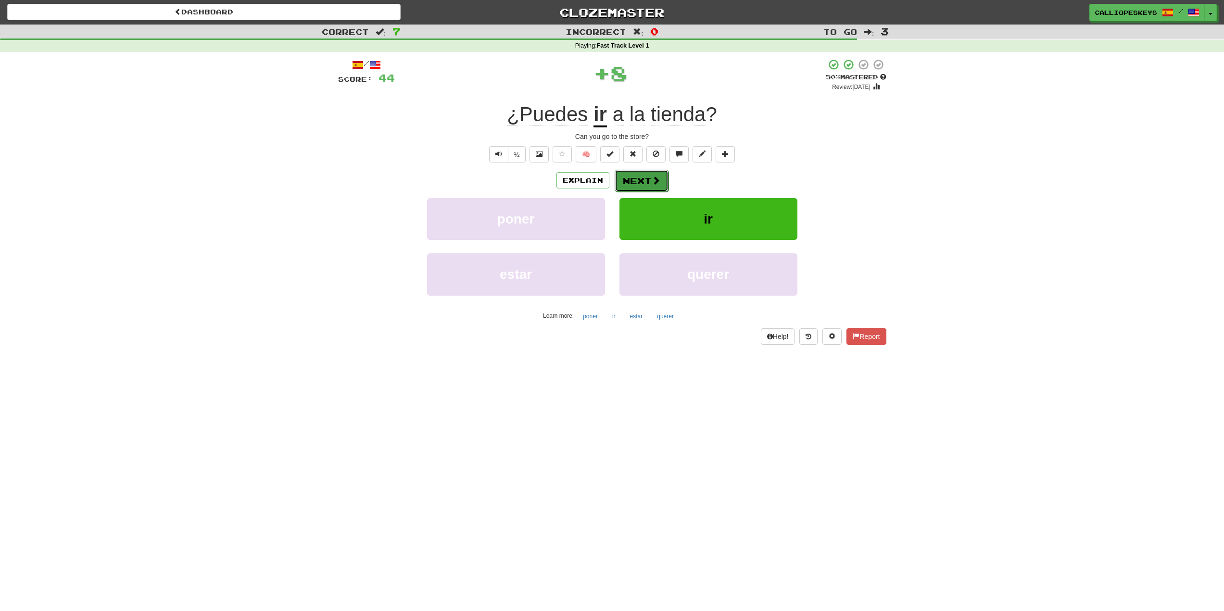
click at [648, 183] on button "Next" at bounding box center [641, 181] width 54 height 22
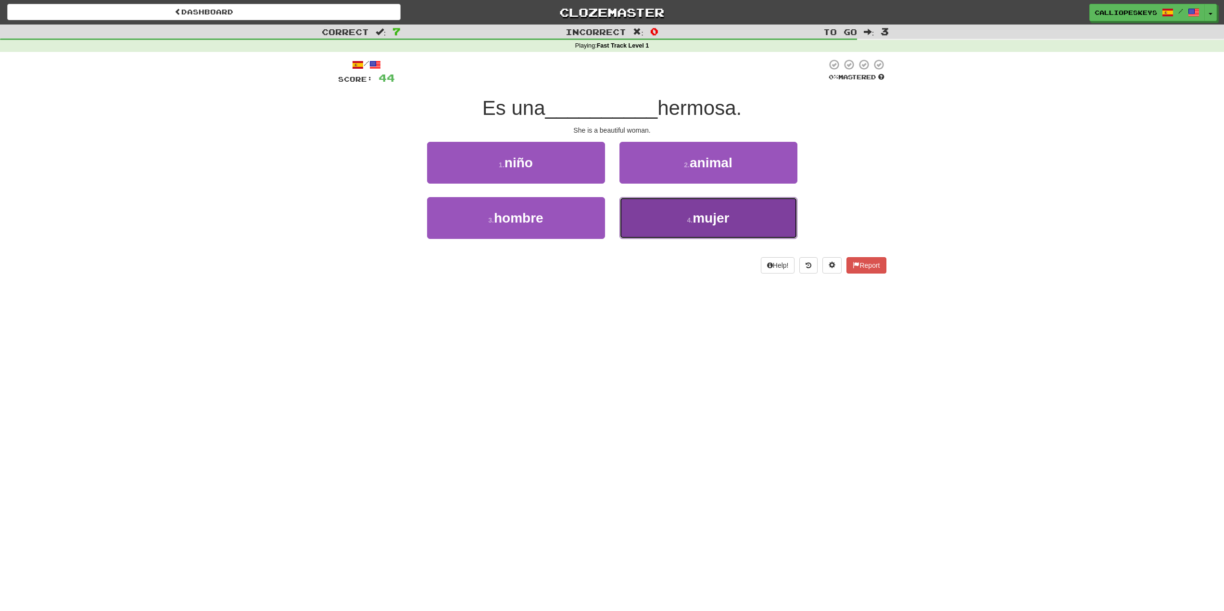
click at [646, 227] on button "4 . mujer" at bounding box center [708, 218] width 178 height 42
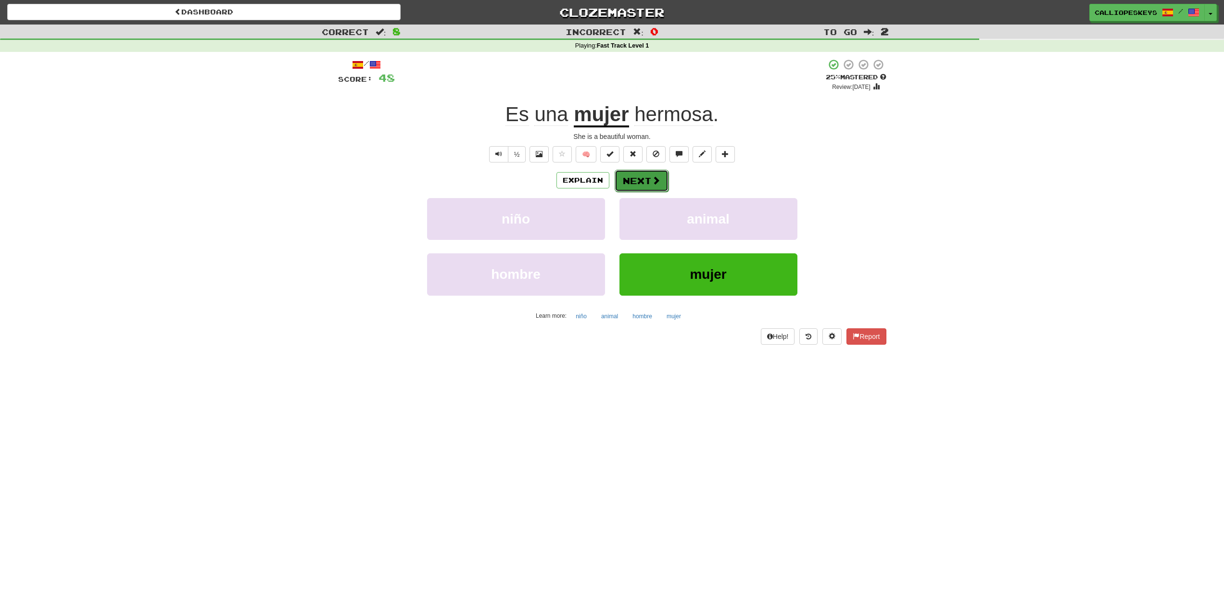
click at [648, 178] on button "Next" at bounding box center [641, 181] width 54 height 22
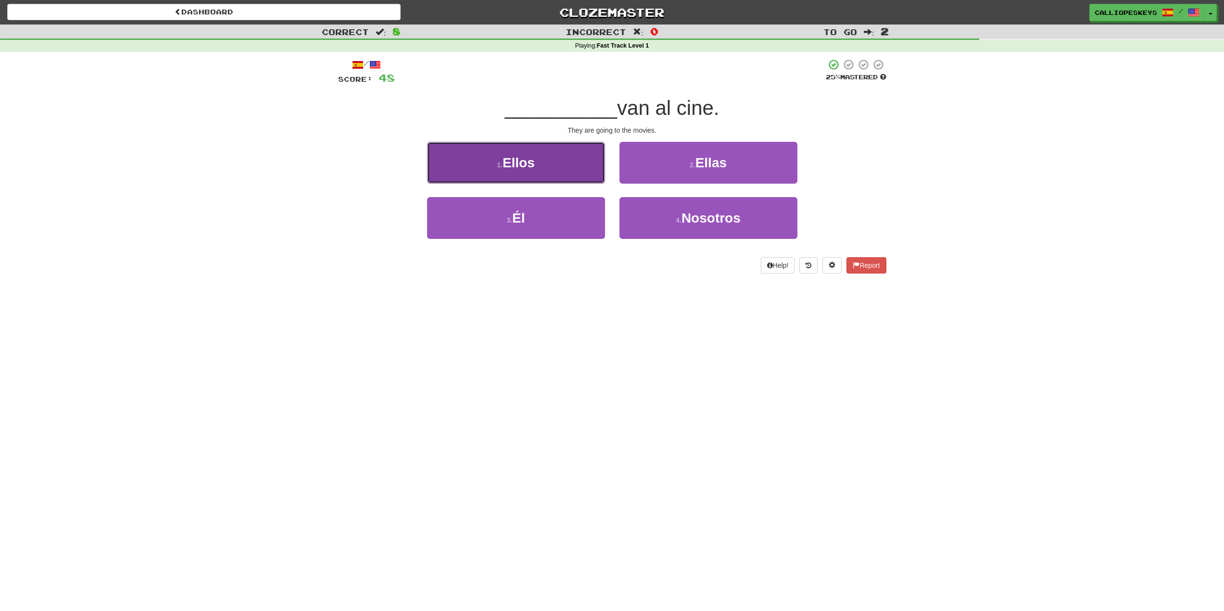
click at [543, 155] on button "1 . Ellos" at bounding box center [516, 163] width 178 height 42
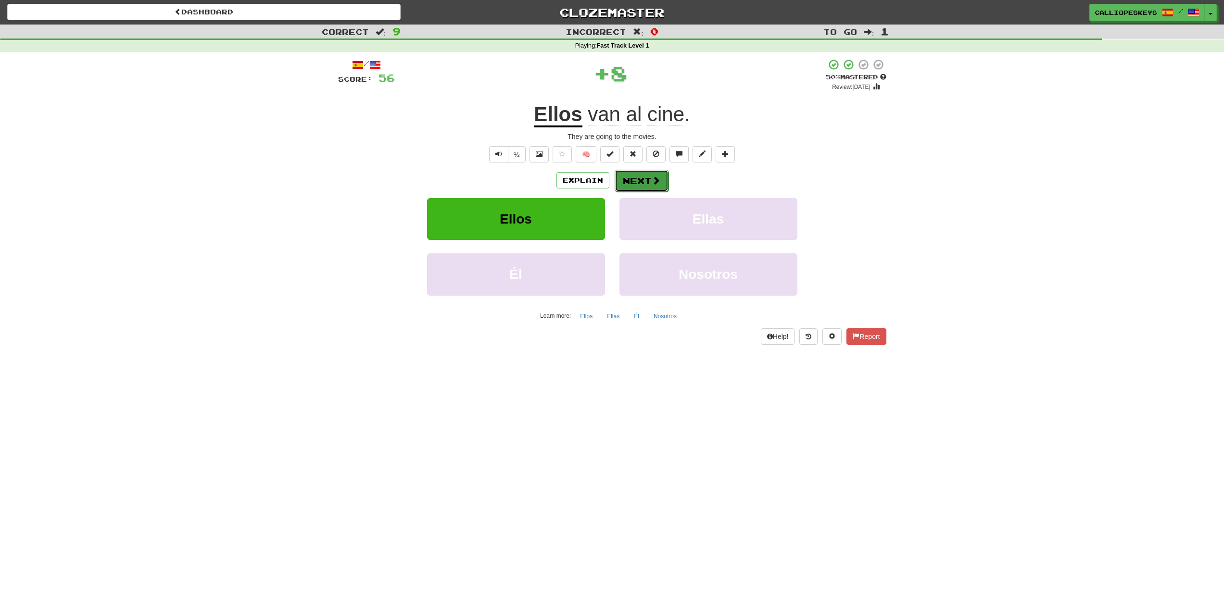
click at [639, 185] on button "Next" at bounding box center [641, 181] width 54 height 22
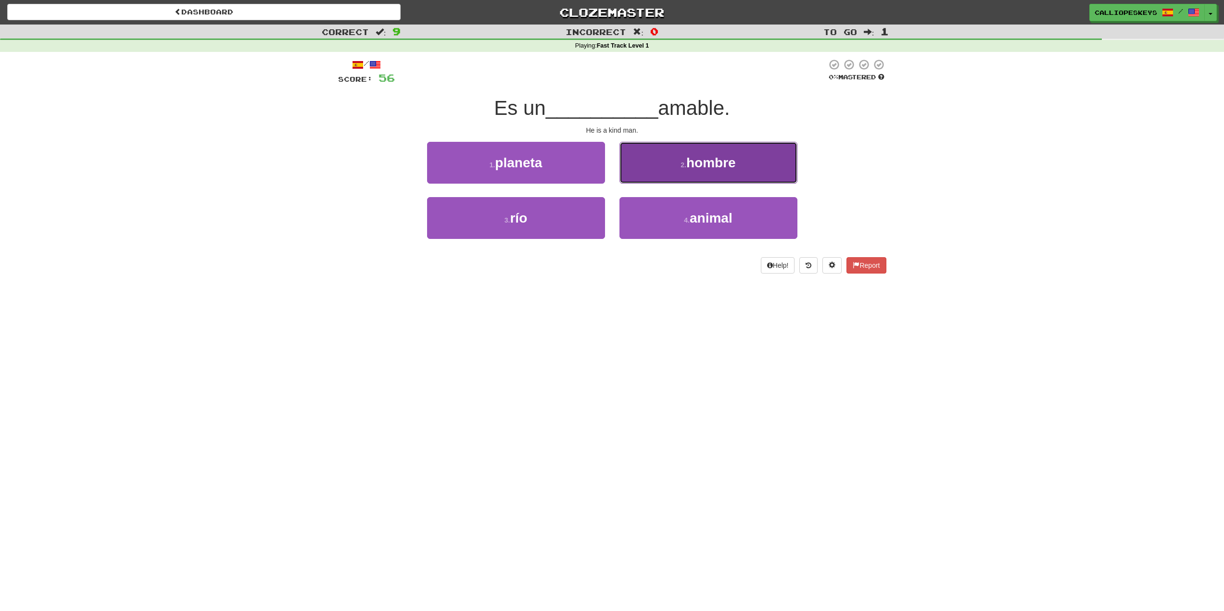
click at [737, 167] on button "2 . hombre" at bounding box center [708, 163] width 178 height 42
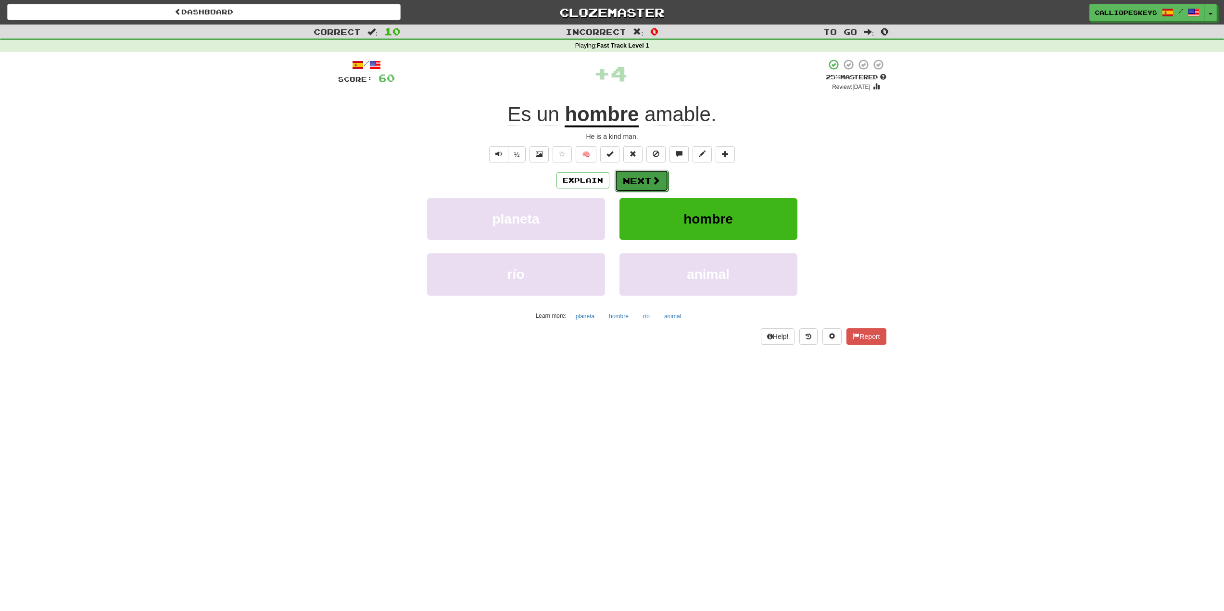
click at [628, 188] on button "Next" at bounding box center [641, 181] width 54 height 22
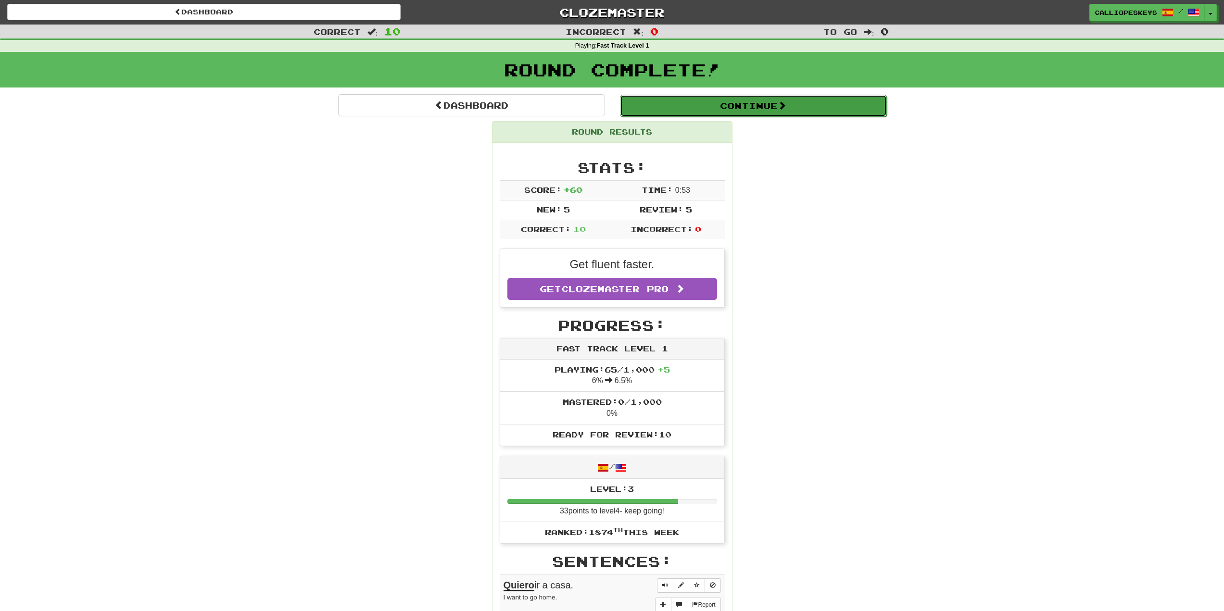
click at [720, 112] on button "Continue" at bounding box center [753, 106] width 267 height 22
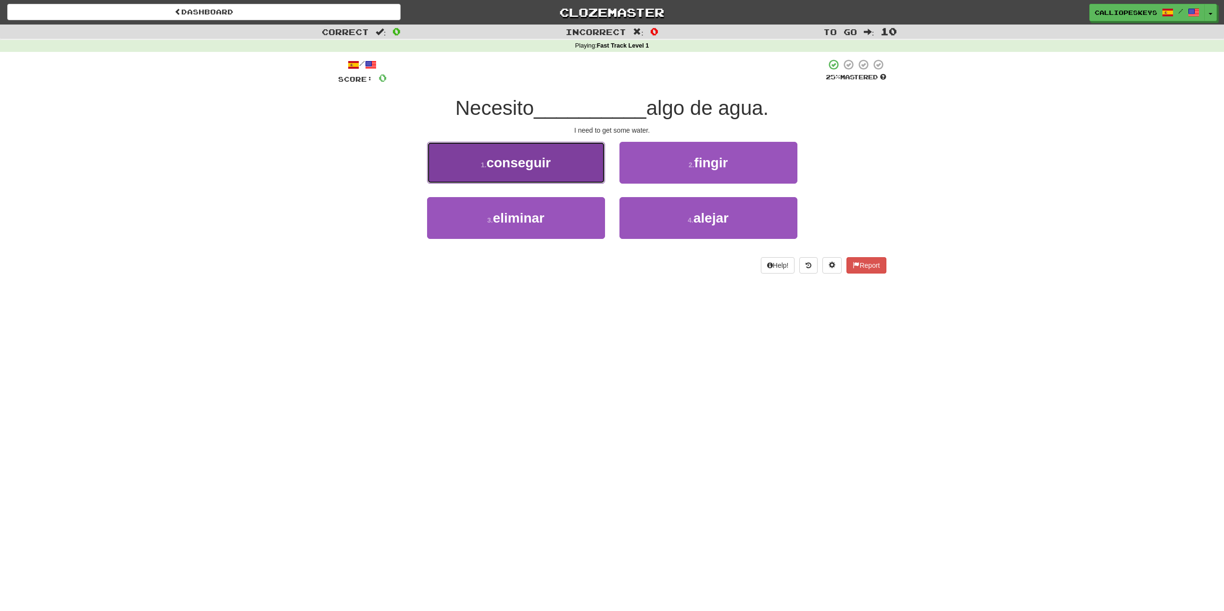
click at [599, 169] on button "1 . conseguir" at bounding box center [516, 163] width 178 height 42
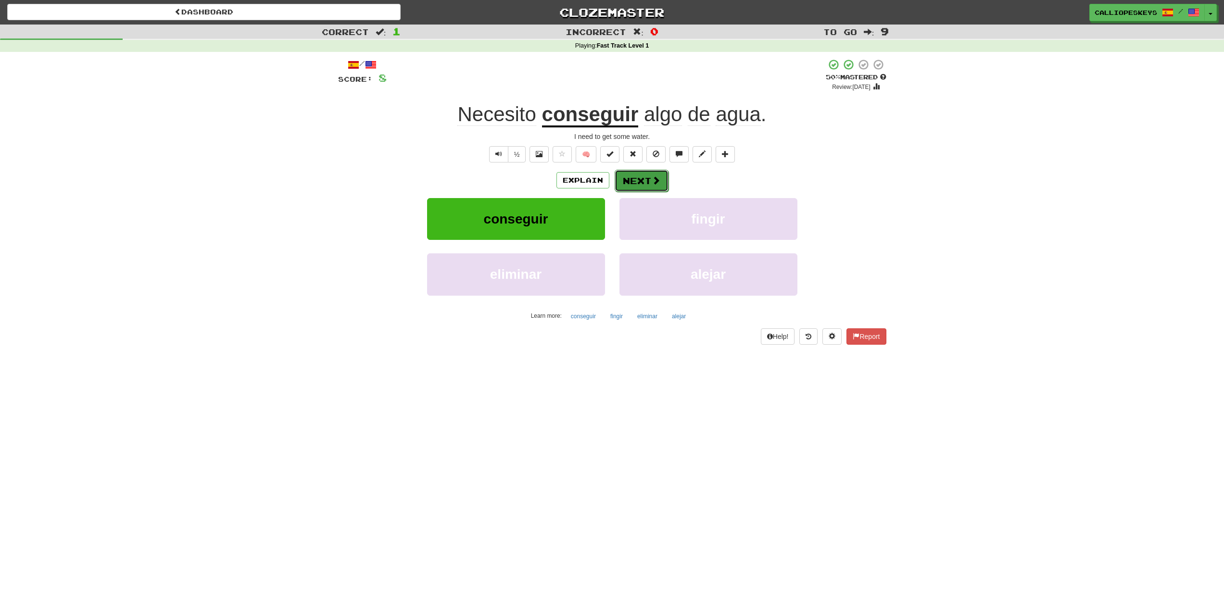
click at [642, 183] on button "Next" at bounding box center [641, 181] width 54 height 22
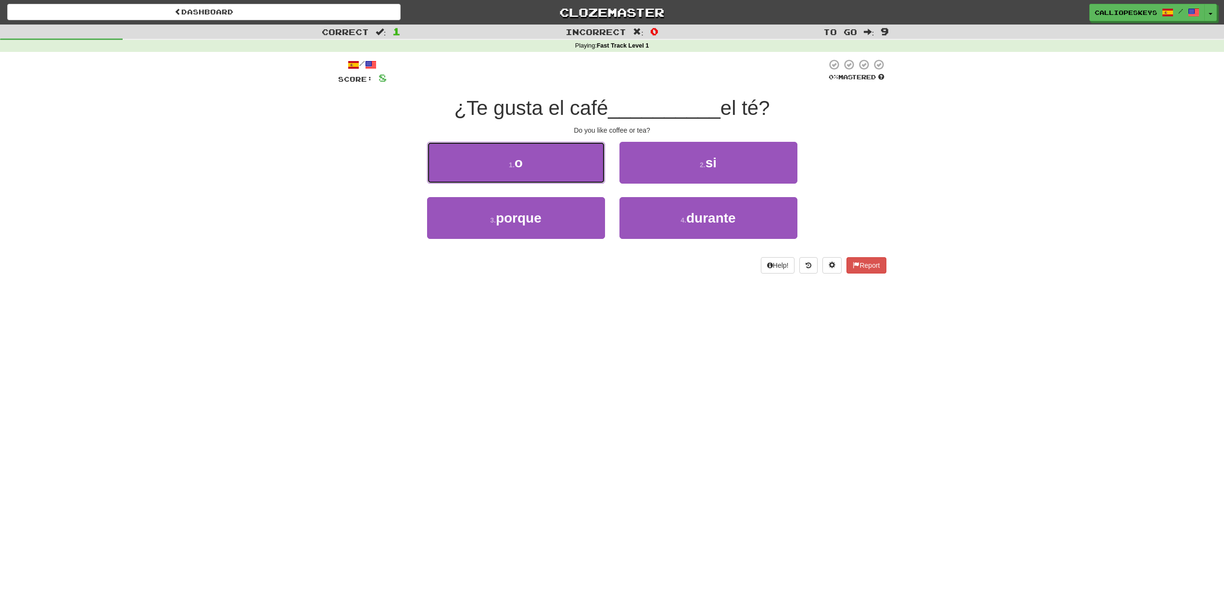
click at [558, 166] on button "1 . o" at bounding box center [516, 163] width 178 height 42
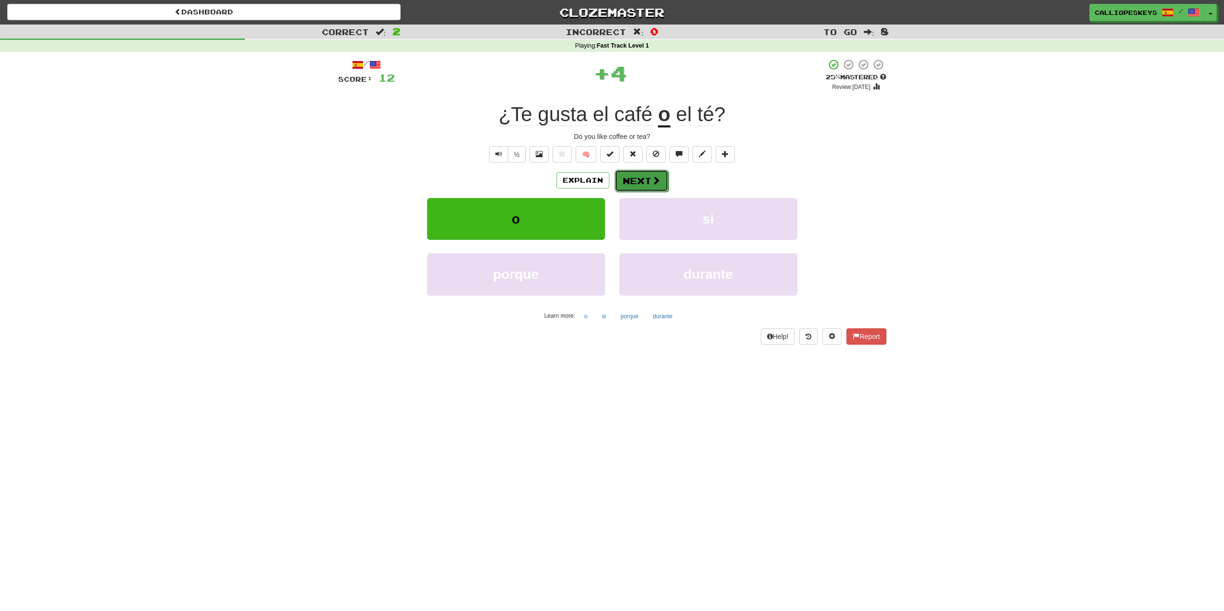
click at [639, 182] on button "Next" at bounding box center [641, 181] width 54 height 22
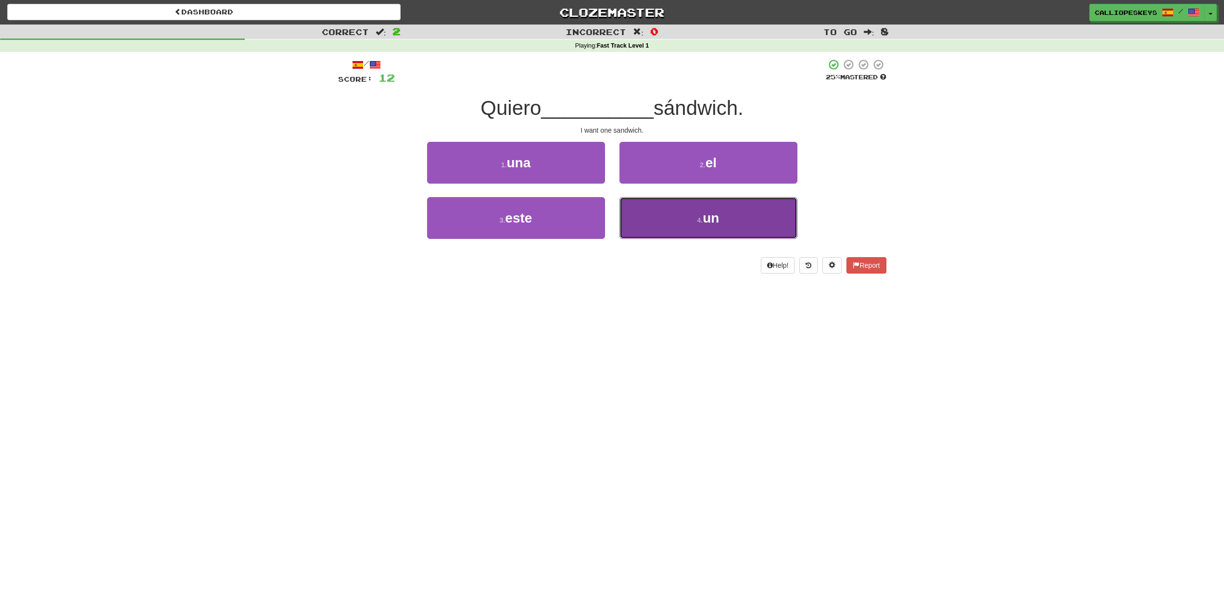
click at [668, 213] on button "4 . un" at bounding box center [708, 218] width 178 height 42
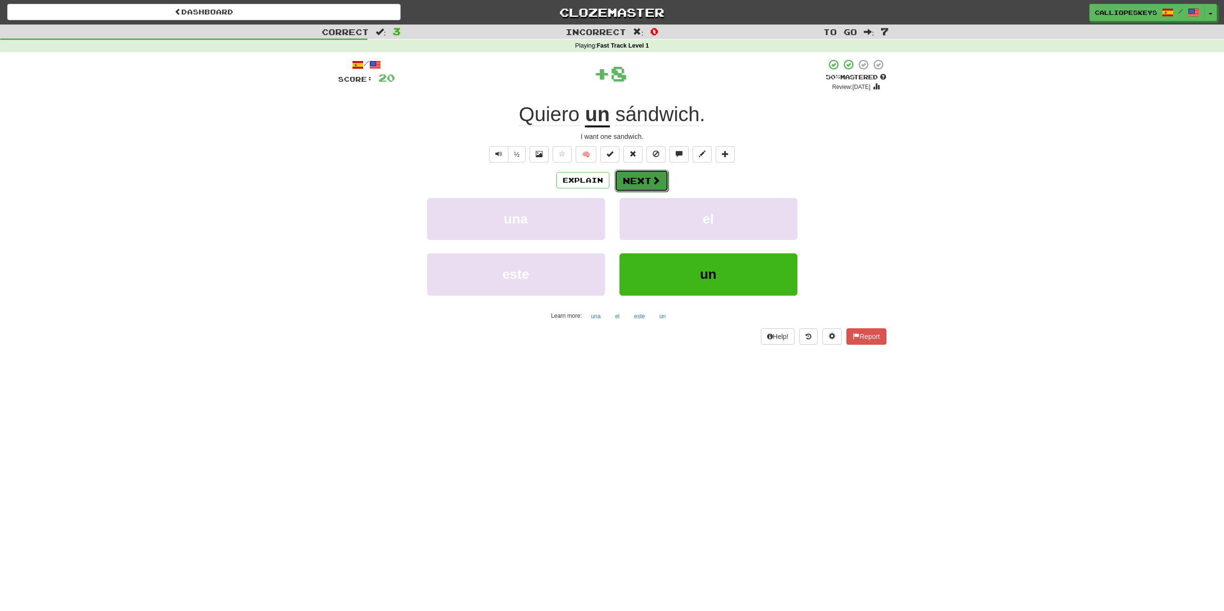
click at [649, 179] on button "Next" at bounding box center [641, 181] width 54 height 22
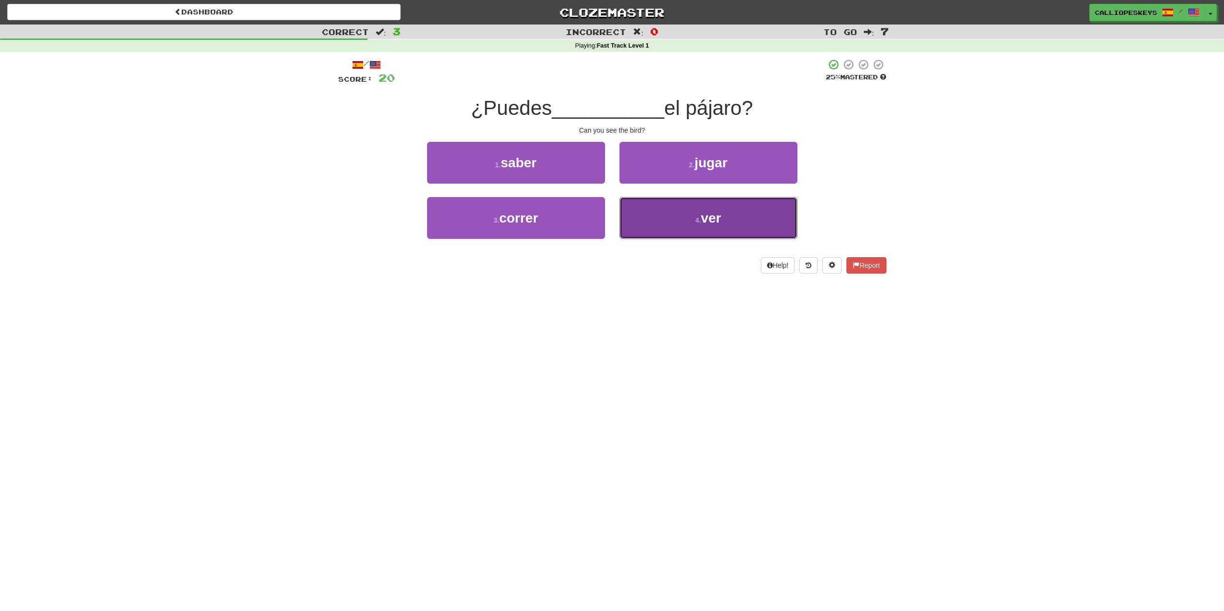
click at [662, 214] on button "4 . ver" at bounding box center [708, 218] width 178 height 42
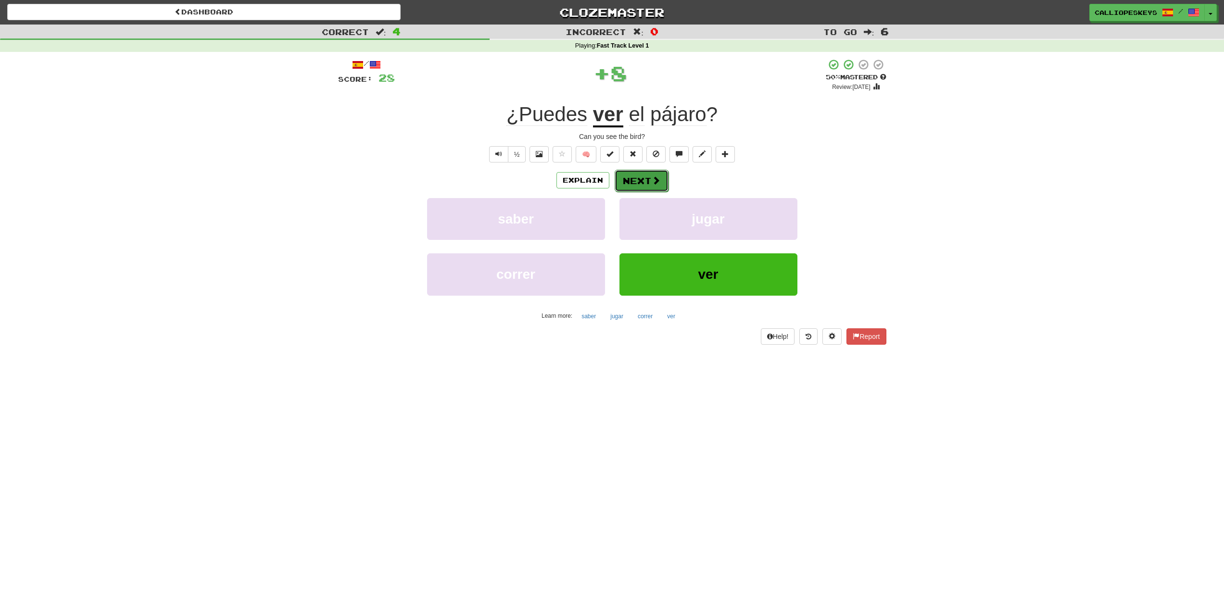
click at [640, 177] on button "Next" at bounding box center [641, 181] width 54 height 22
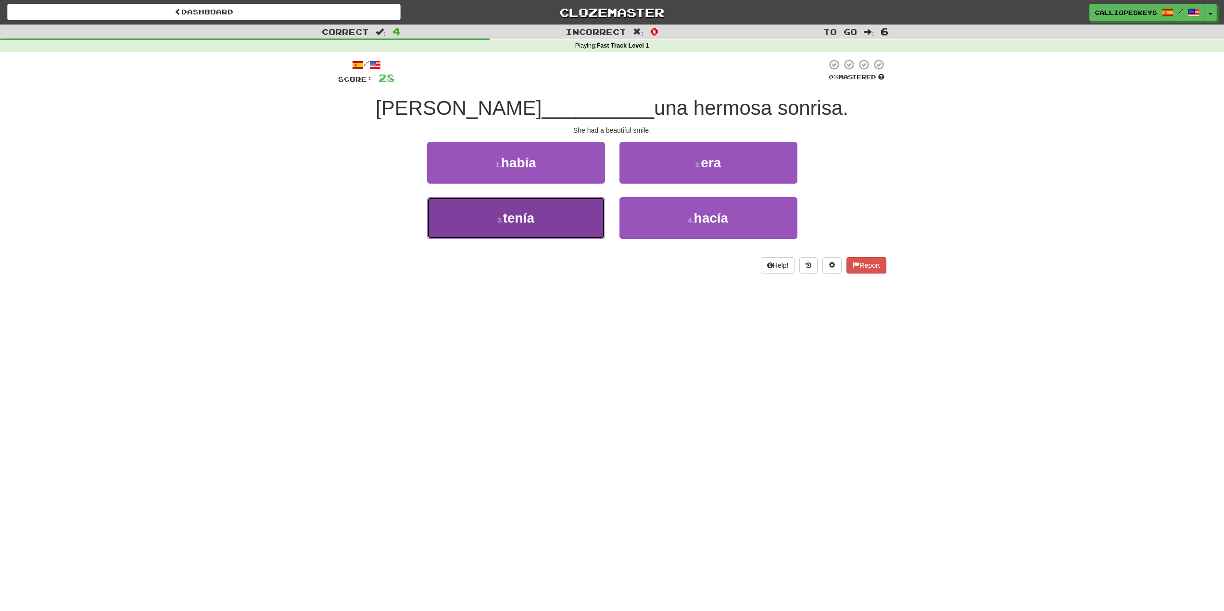
click at [570, 230] on button "3 . tenía" at bounding box center [516, 218] width 178 height 42
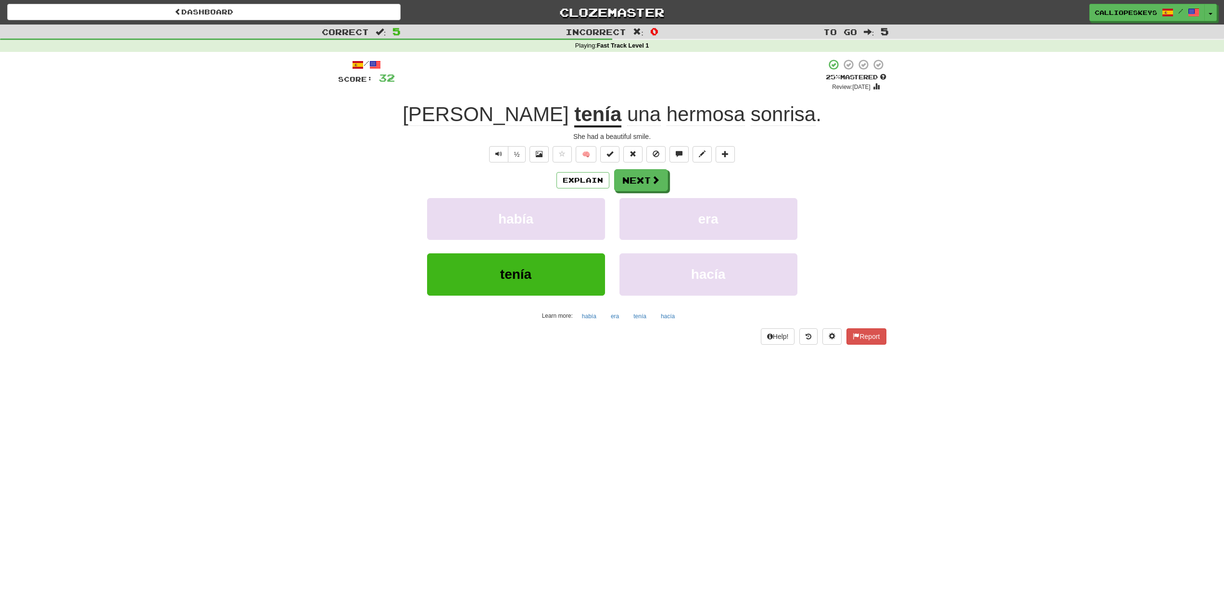
click at [574, 118] on u "tenía" at bounding box center [597, 115] width 47 height 25
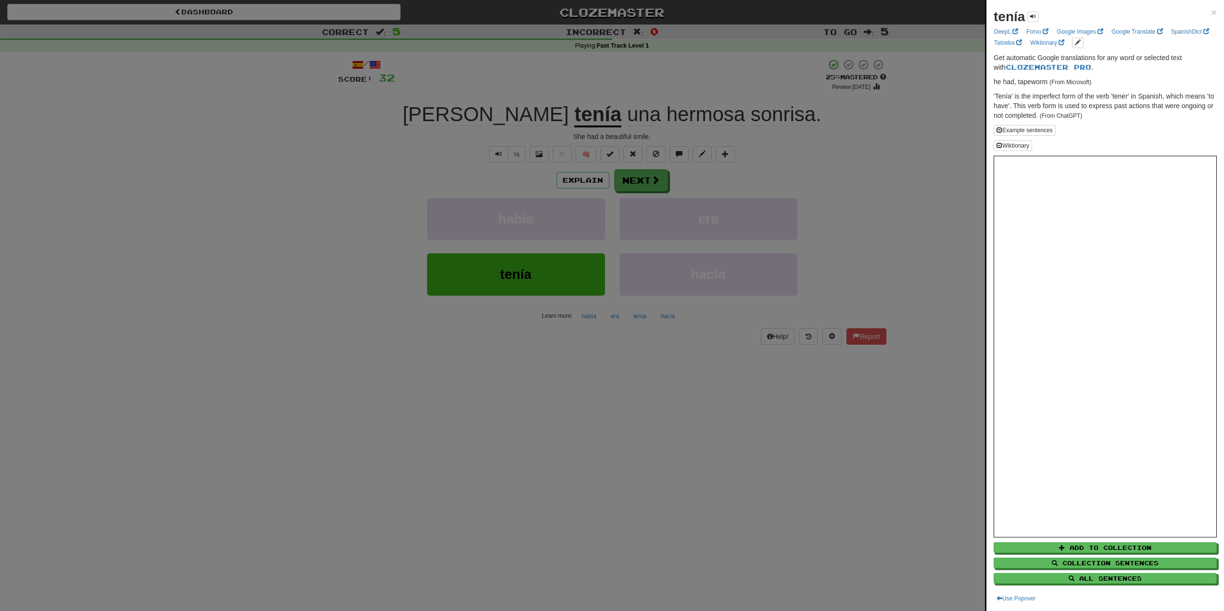
click at [845, 132] on div at bounding box center [612, 305] width 1224 height 611
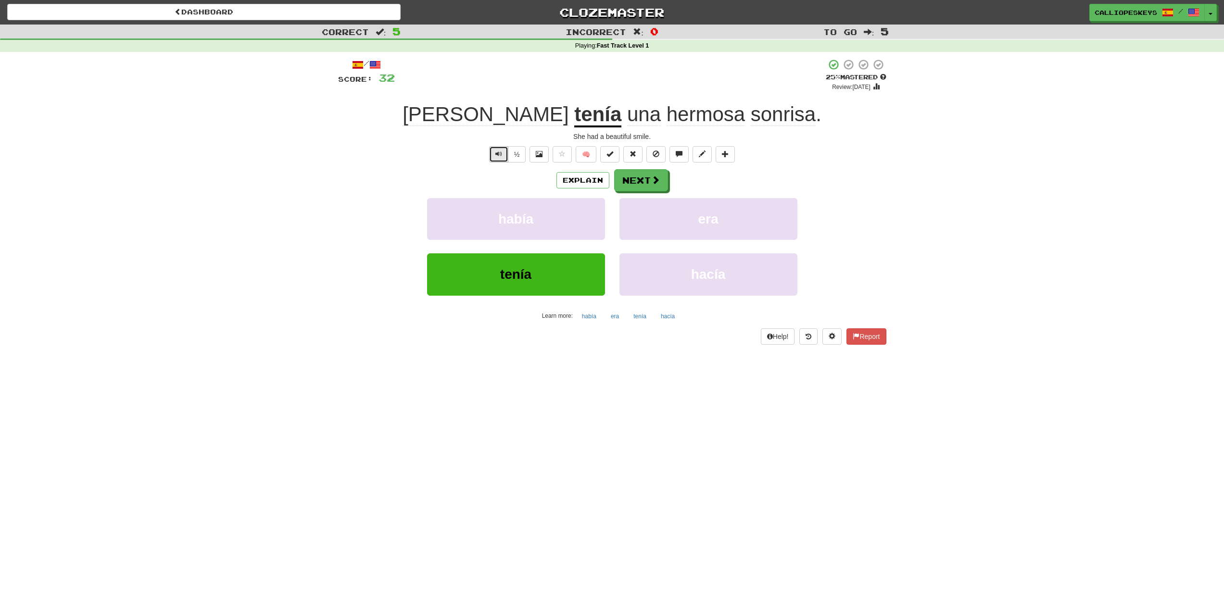
click at [502, 152] on button "Text-to-speech controls" at bounding box center [498, 154] width 19 height 16
click at [637, 176] on button "Next" at bounding box center [641, 181] width 54 height 22
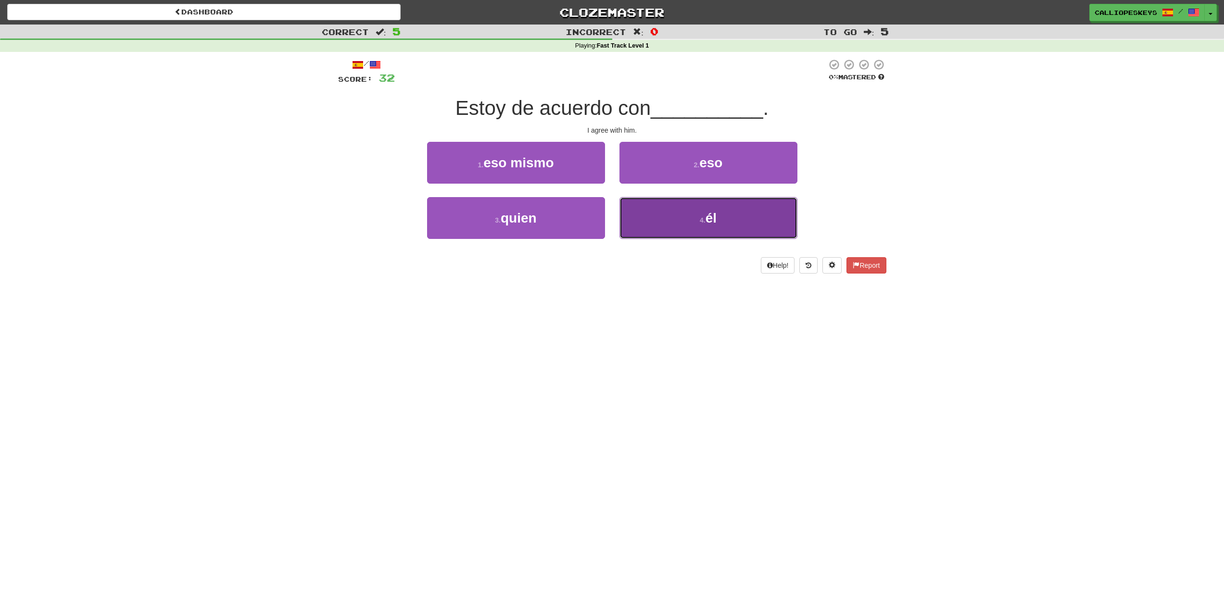
click at [696, 217] on button "4 . él" at bounding box center [708, 218] width 178 height 42
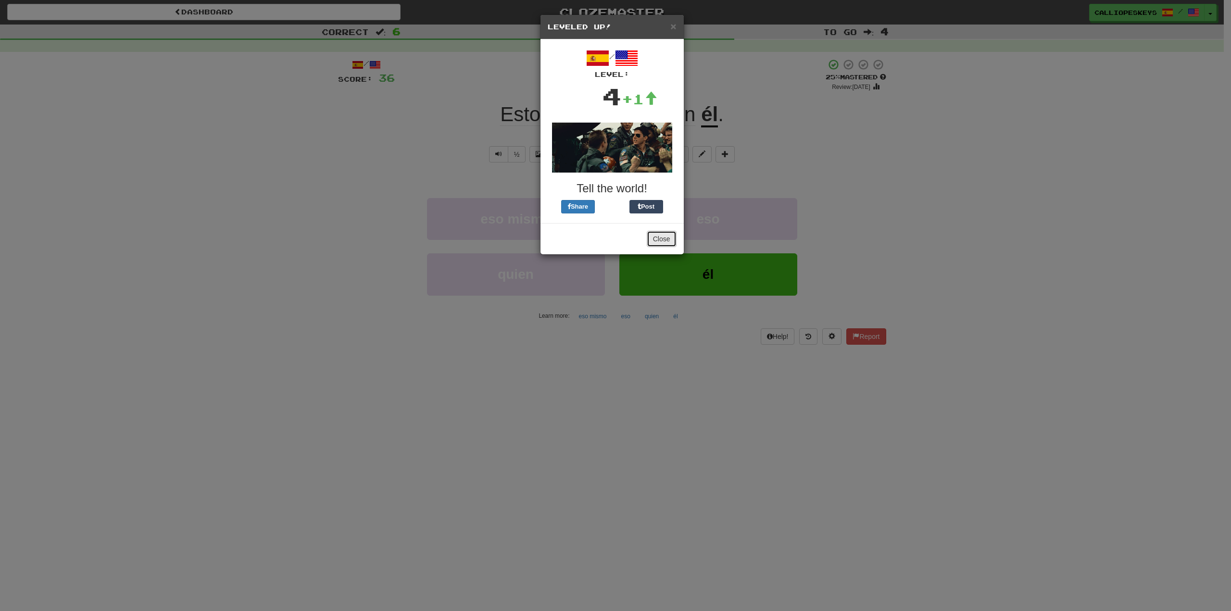
click at [654, 241] on button "Close" at bounding box center [662, 239] width 30 height 16
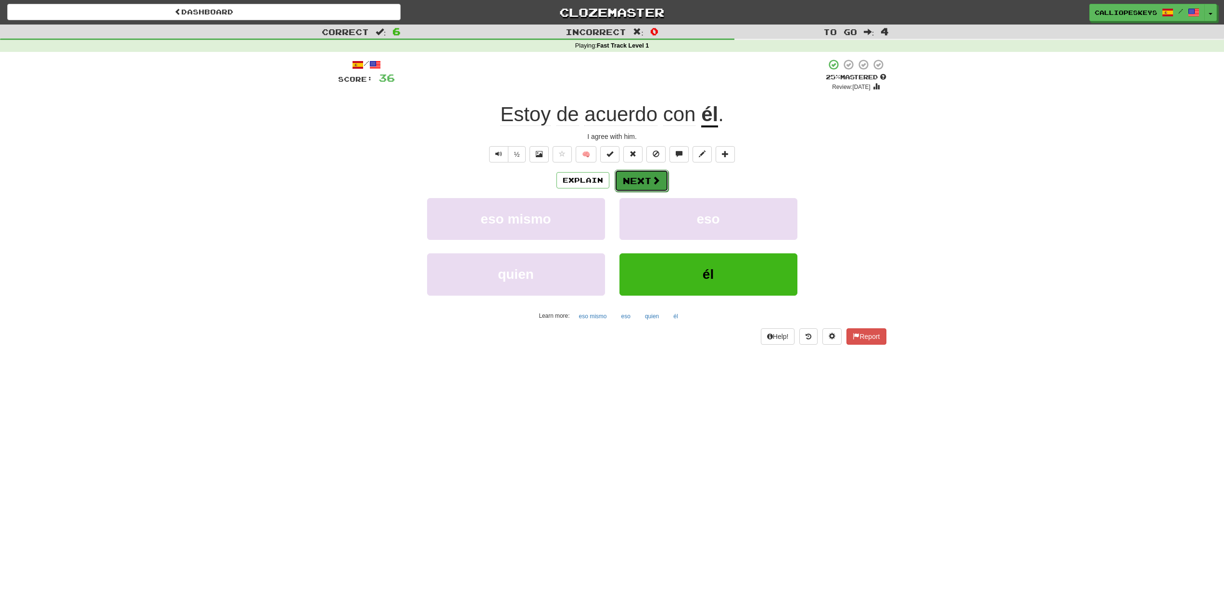
click at [652, 186] on button "Next" at bounding box center [641, 181] width 54 height 22
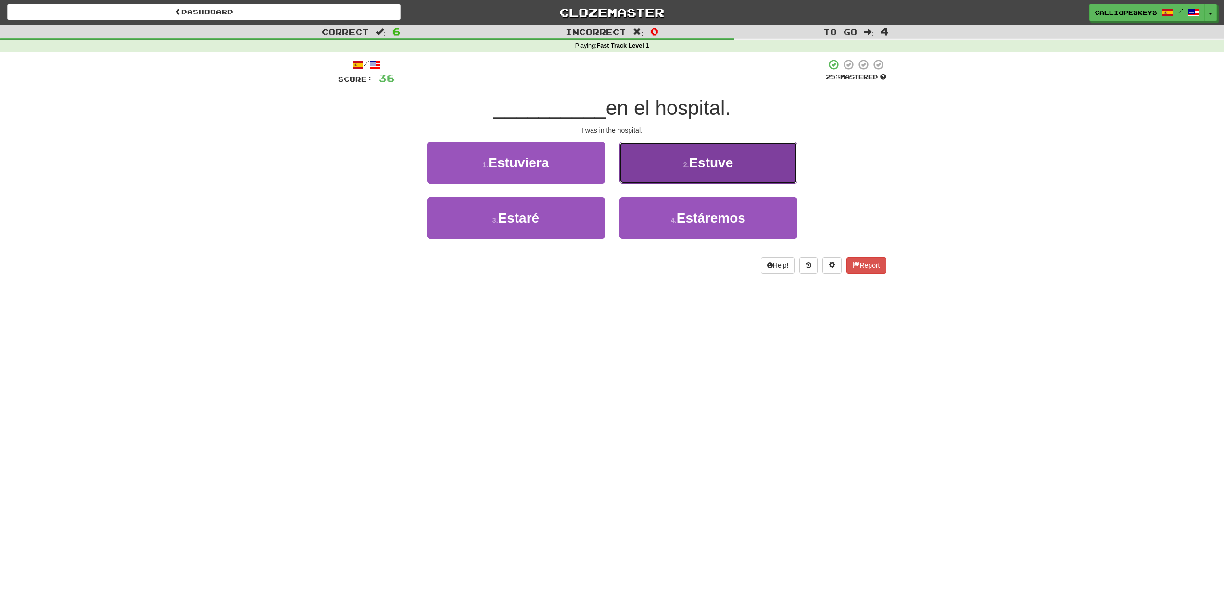
click at [669, 170] on button "2 . Estuve" at bounding box center [708, 163] width 178 height 42
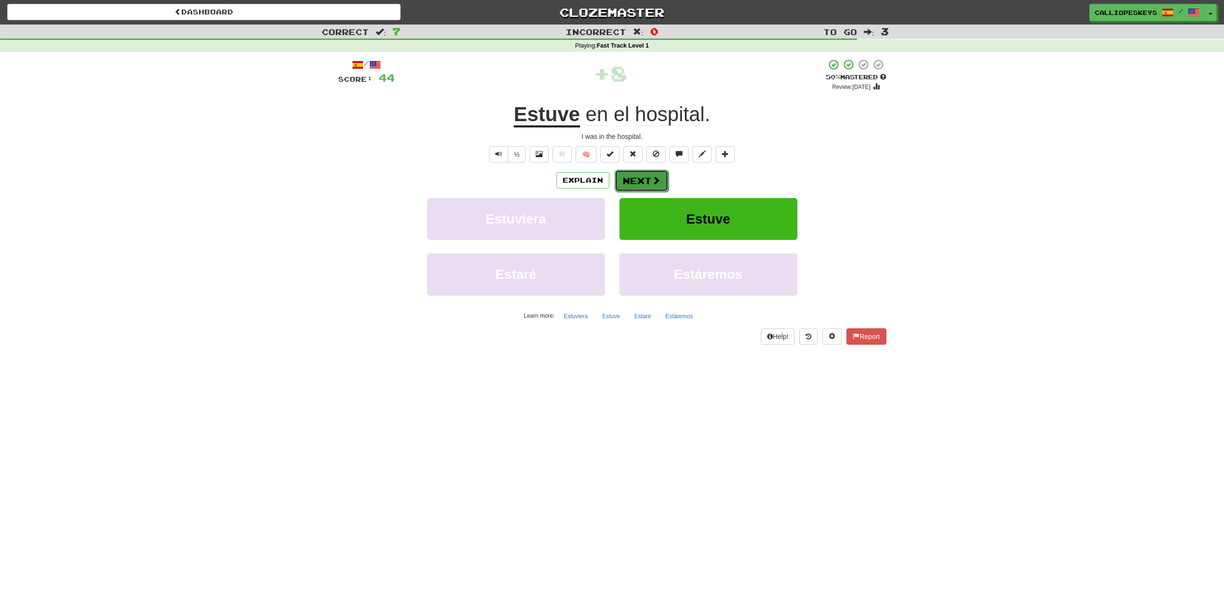
click at [641, 175] on button "Next" at bounding box center [641, 181] width 54 height 22
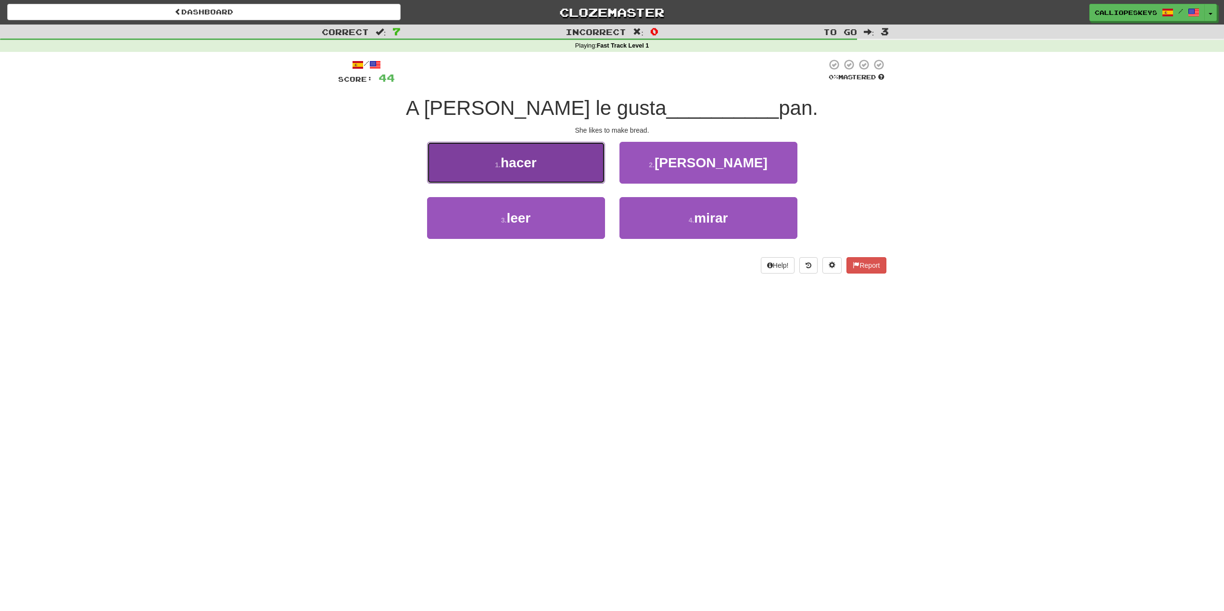
click at [527, 163] on span "hacer" at bounding box center [519, 162] width 36 height 15
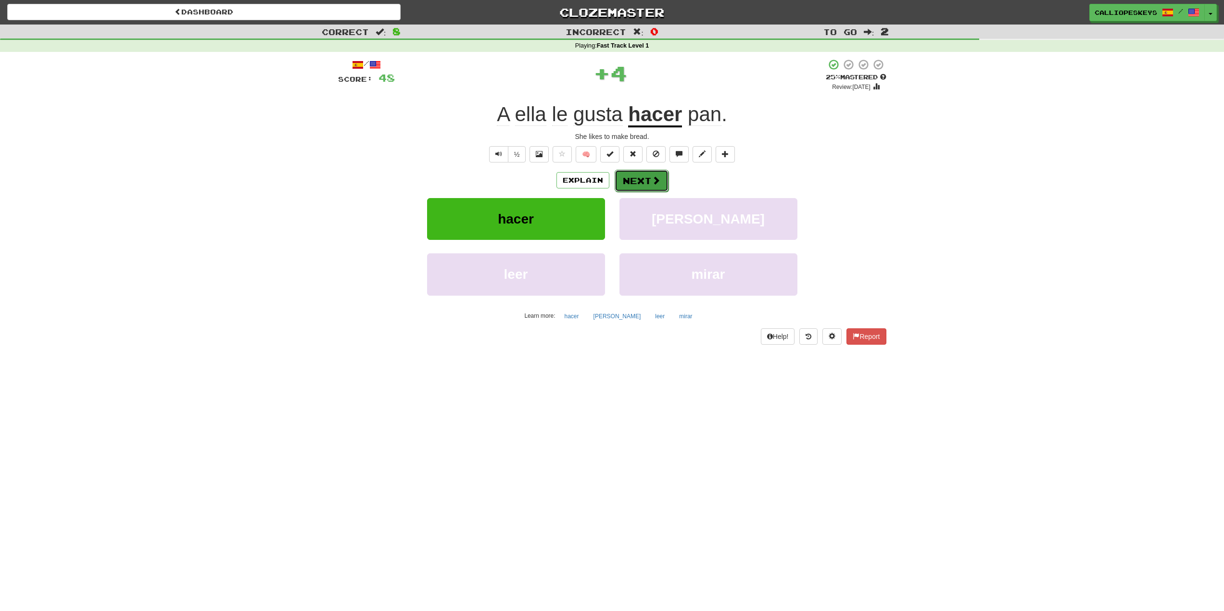
click at [654, 184] on span at bounding box center [655, 180] width 9 height 9
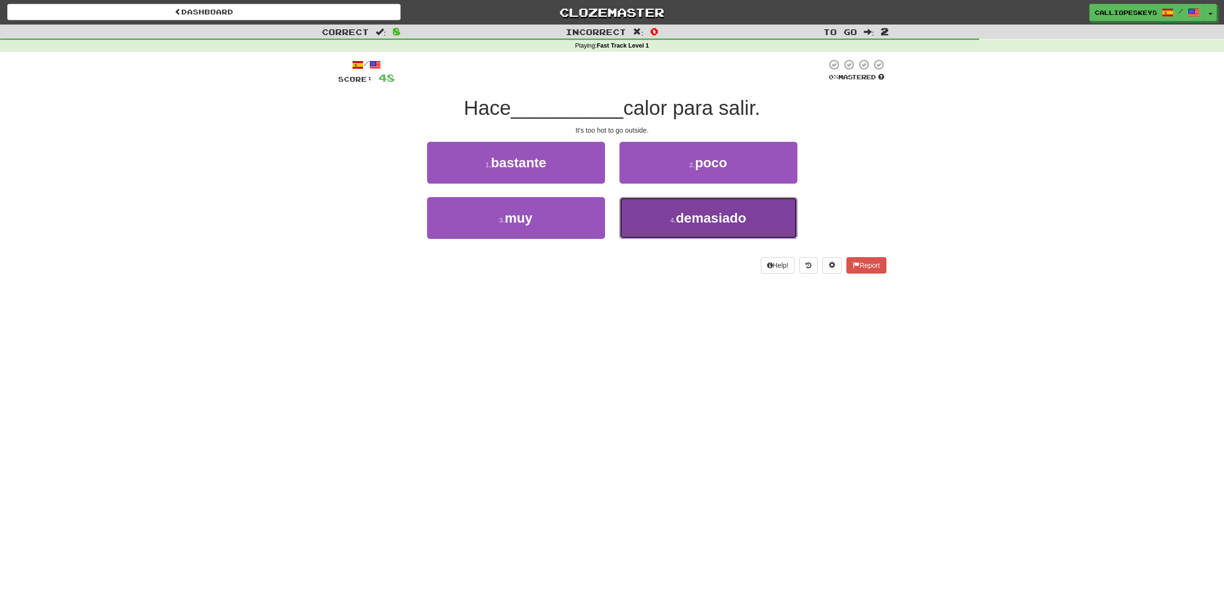
click at [718, 212] on span "demasiado" at bounding box center [711, 218] width 70 height 15
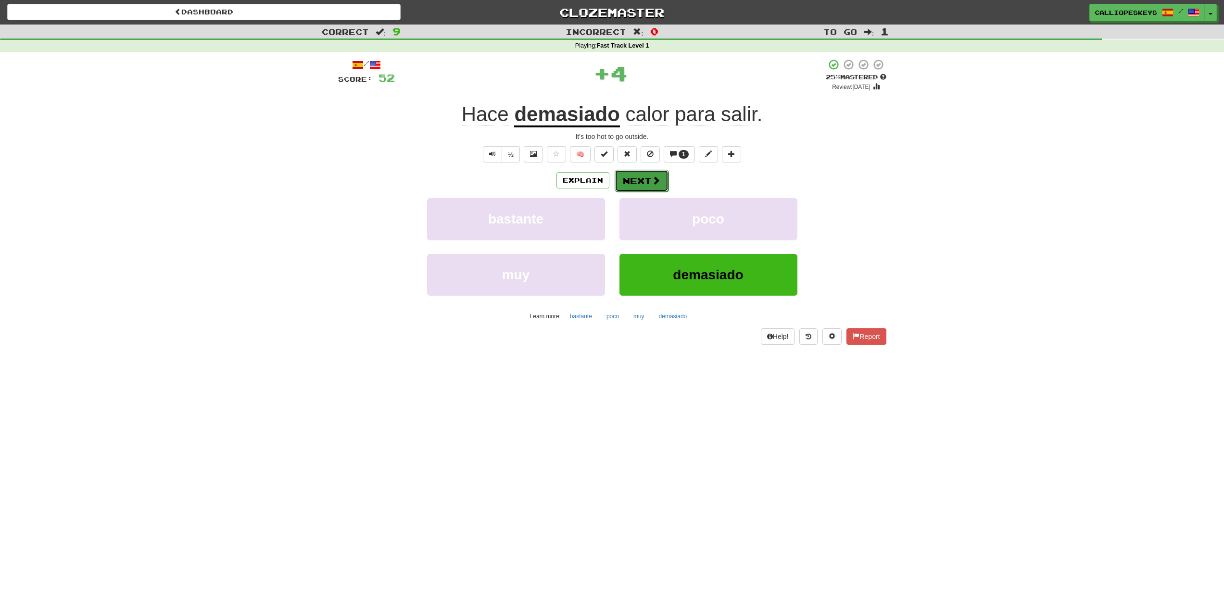
click at [642, 183] on button "Next" at bounding box center [641, 181] width 54 height 22
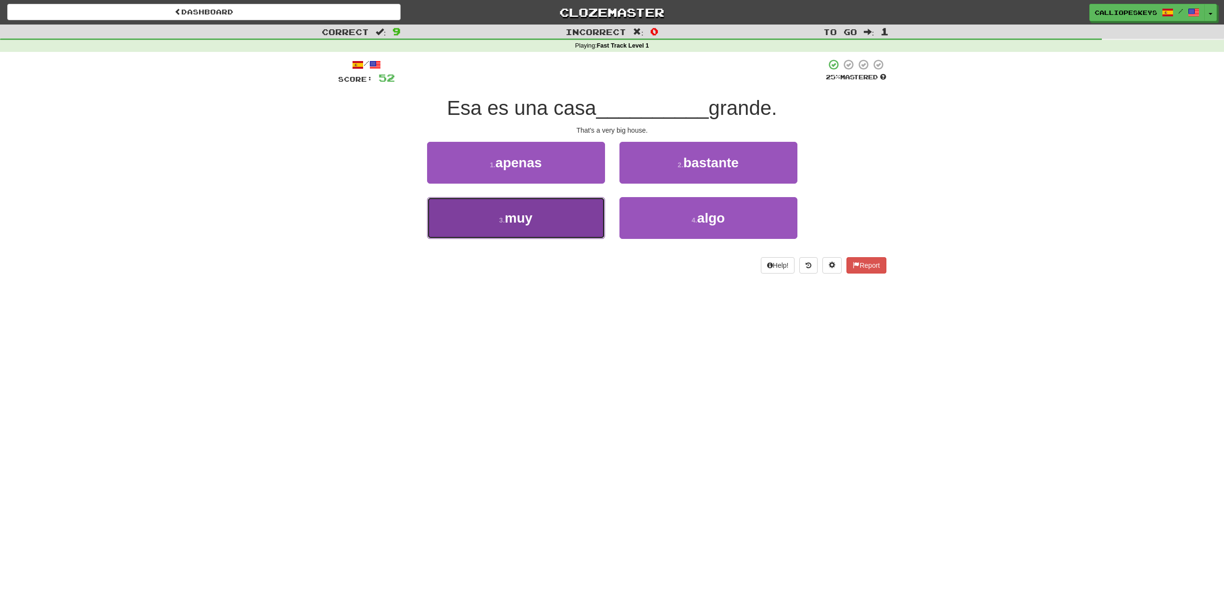
click at [499, 224] on button "3 . muy" at bounding box center [516, 218] width 178 height 42
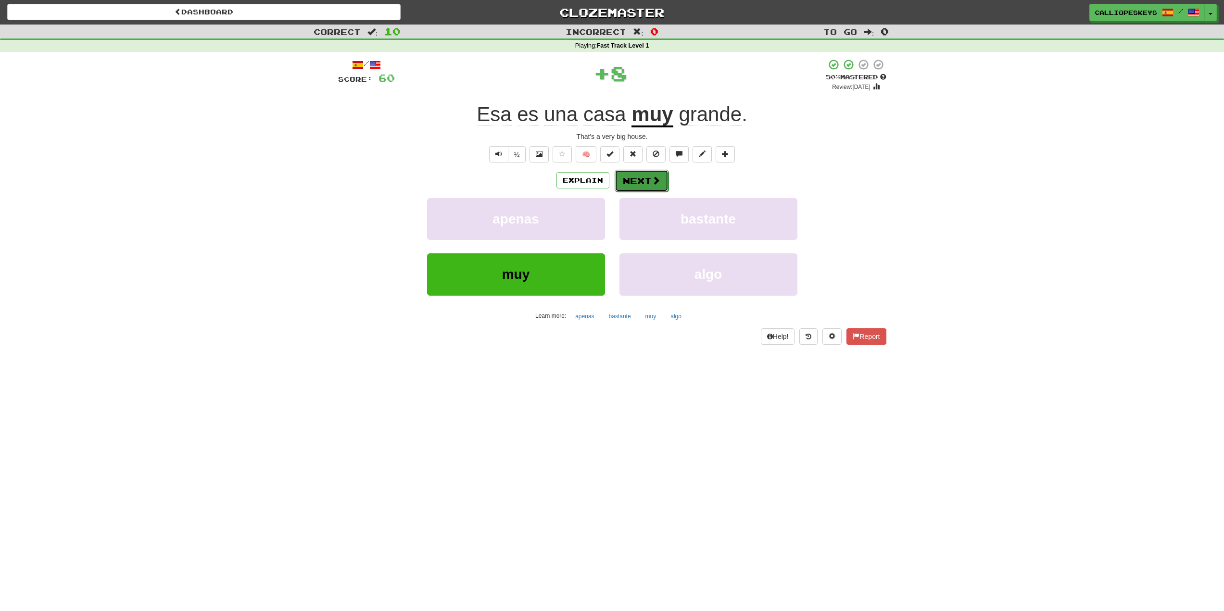
click at [623, 184] on button "Next" at bounding box center [641, 181] width 54 height 22
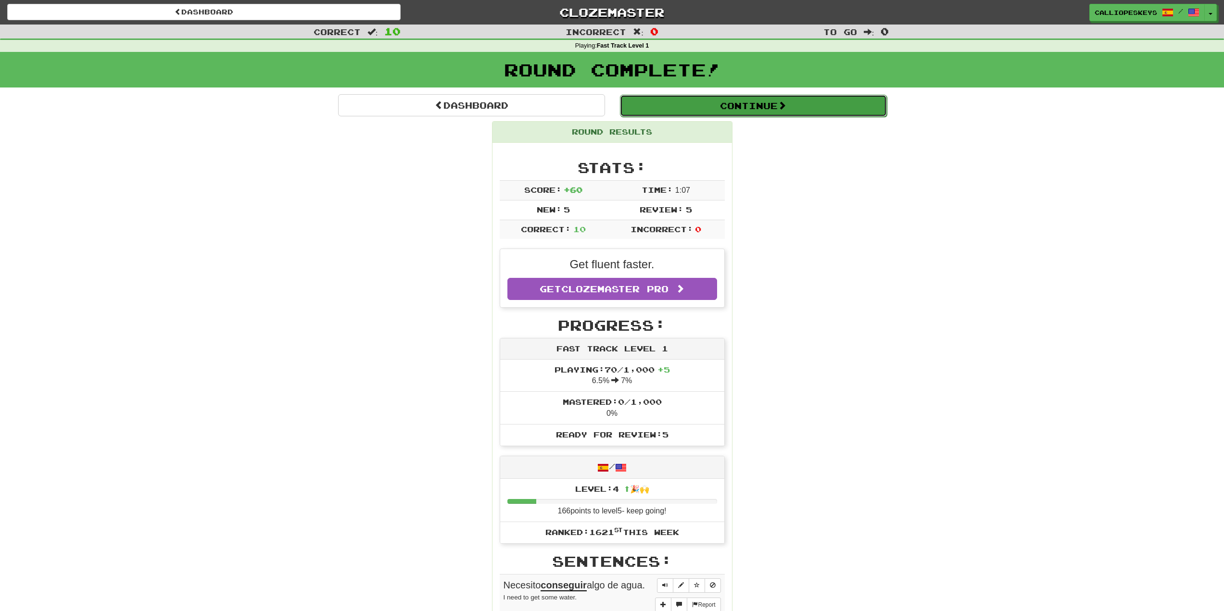
click at [736, 115] on button "Continue" at bounding box center [753, 106] width 267 height 22
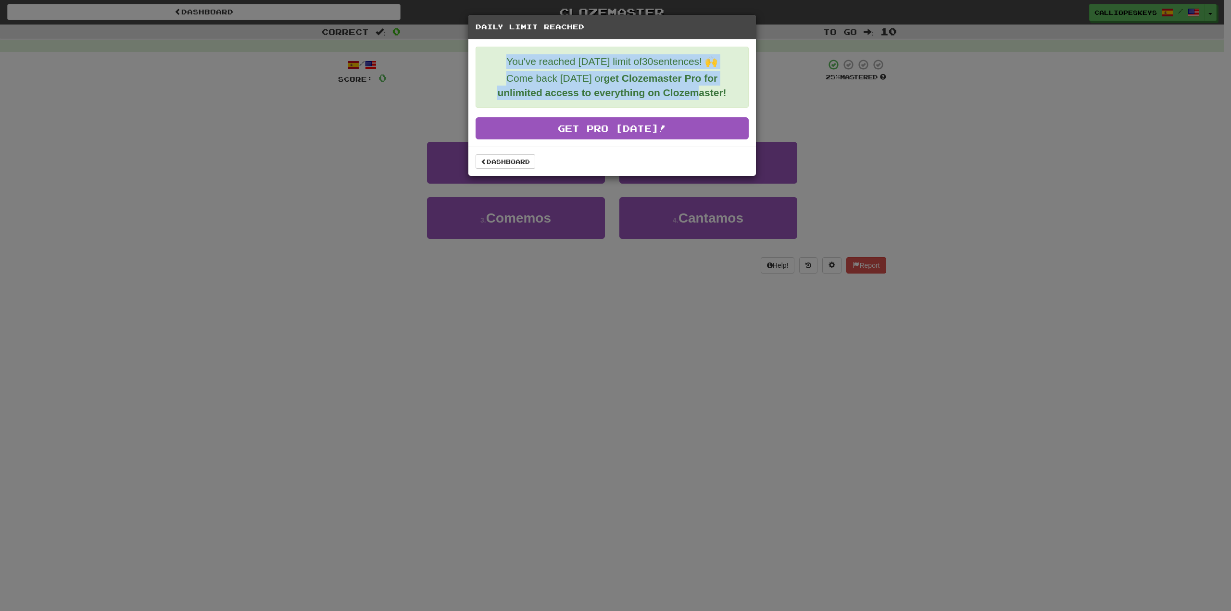
drag, startPoint x: 489, startPoint y: 64, endPoint x: 697, endPoint y: 105, distance: 211.2
click at [697, 105] on div "You've reached today's limit of 30 sentences! 🙌 Come back tomorrow or get Cloze…" at bounding box center [612, 77] width 273 height 61
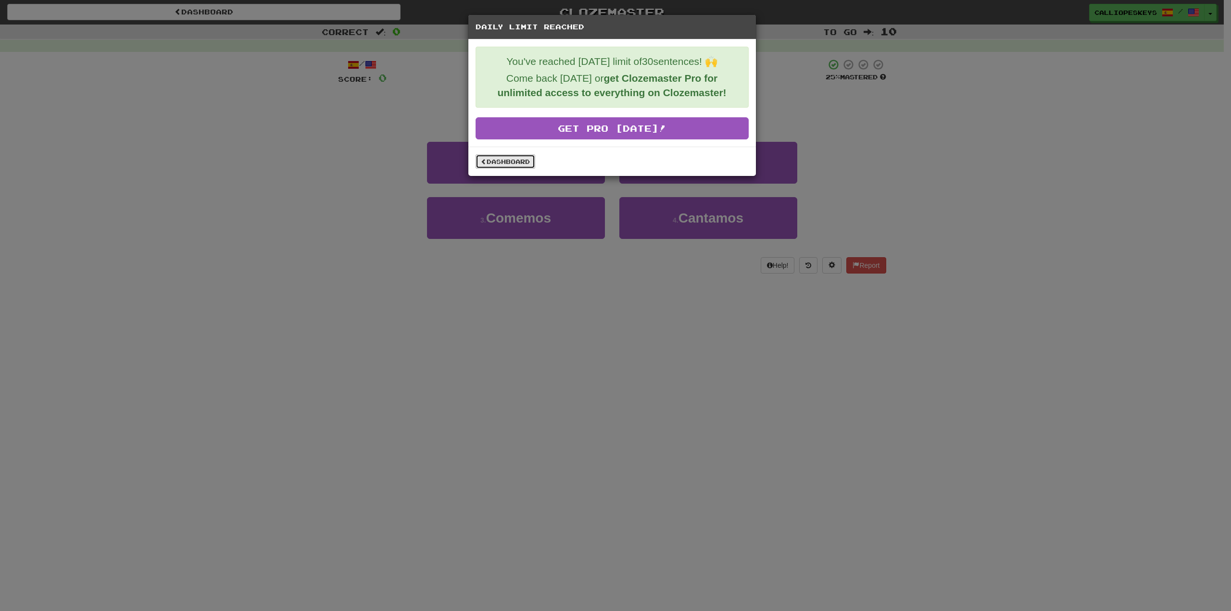
click at [509, 168] on link "Dashboard" at bounding box center [506, 161] width 60 height 14
